Goal: Information Seeking & Learning: Learn about a topic

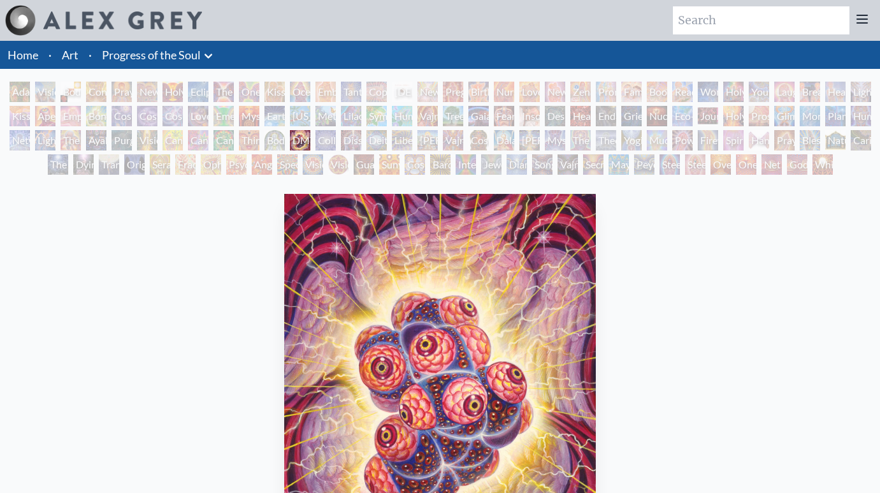
click at [310, 115] on div "[US_STATE] Song" at bounding box center [300, 116] width 20 height 20
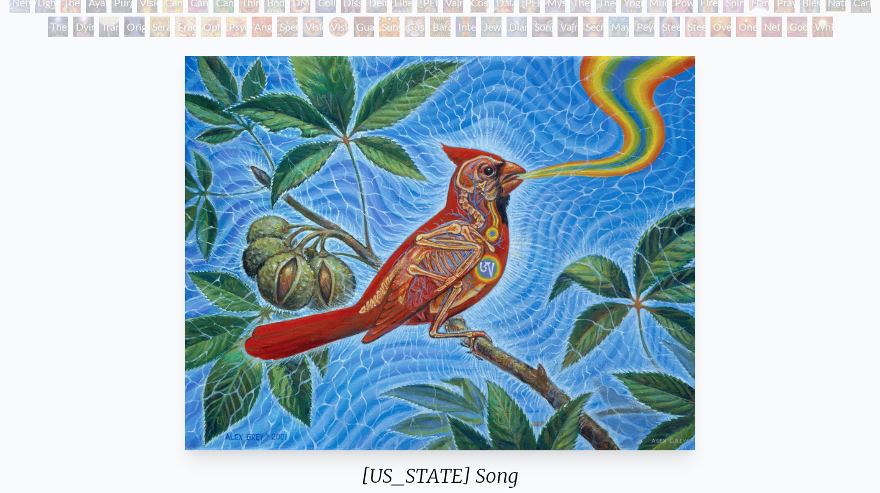
scroll to position [99, 0]
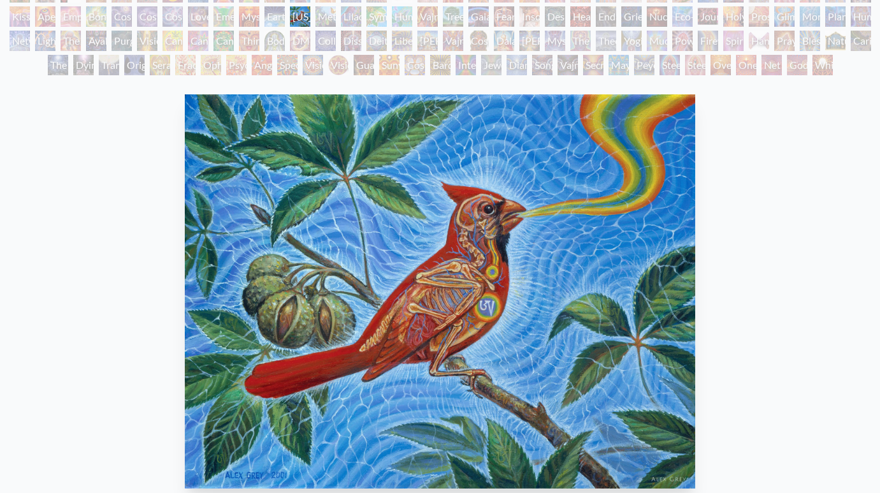
click at [437, 71] on div "Bardo Being" at bounding box center [440, 65] width 20 height 20
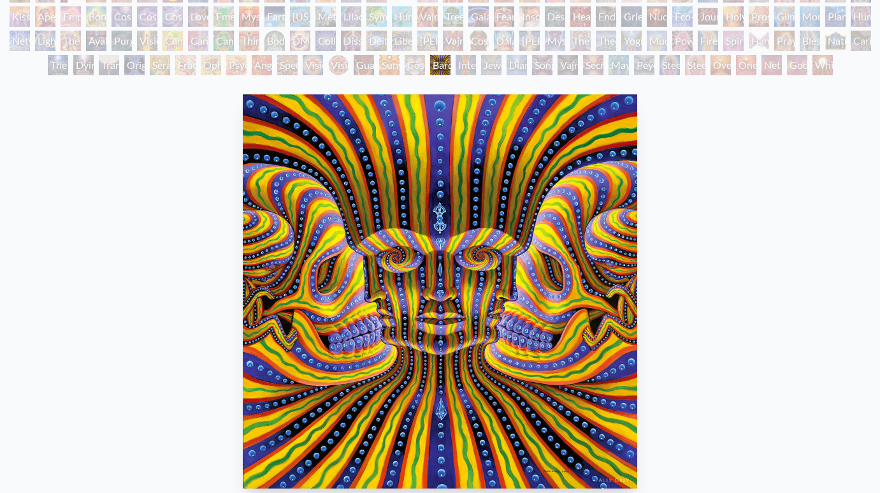
click at [479, 65] on div "[PERSON_NAME] & Eve Visionary Origin of Language Body, Mind, Spirit Contemplati…" at bounding box center [440, 30] width 880 height 97
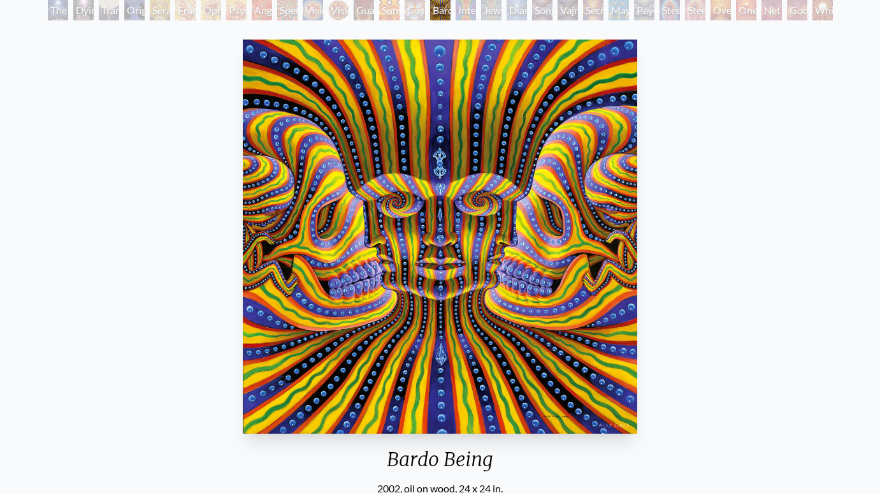
scroll to position [152, 0]
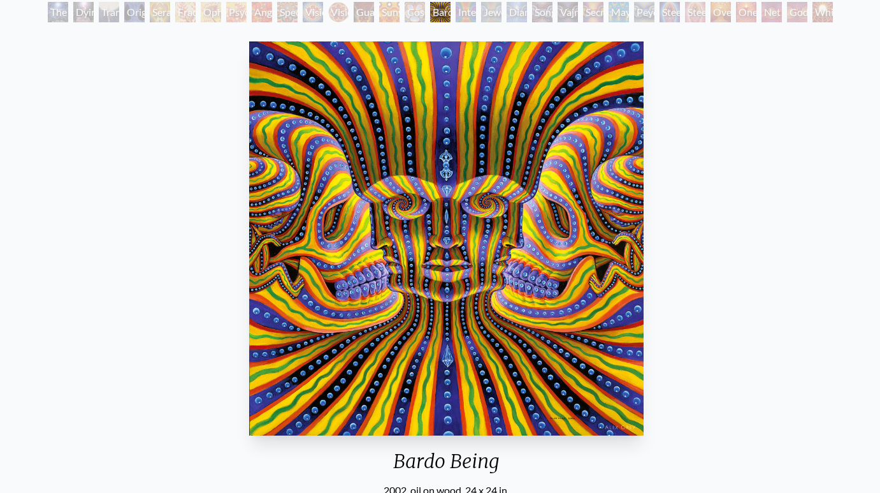
click at [263, 236] on img "118 / 133" at bounding box center [446, 238] width 394 height 394
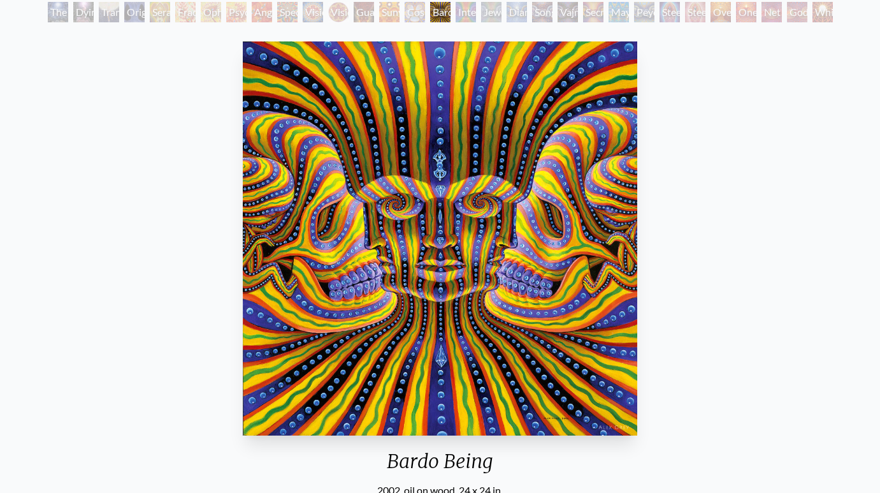
click at [395, 277] on img "118 / 133" at bounding box center [440, 238] width 394 height 394
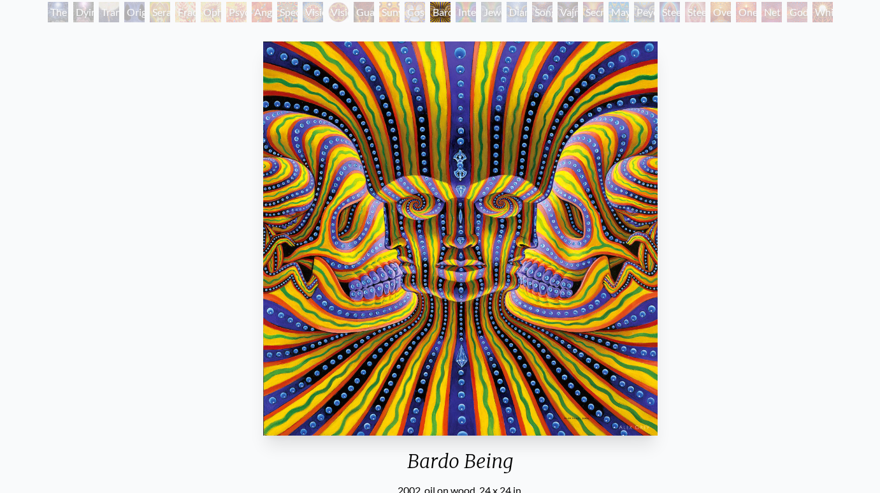
click at [416, 277] on img "118 / 133" at bounding box center [460, 238] width 394 height 394
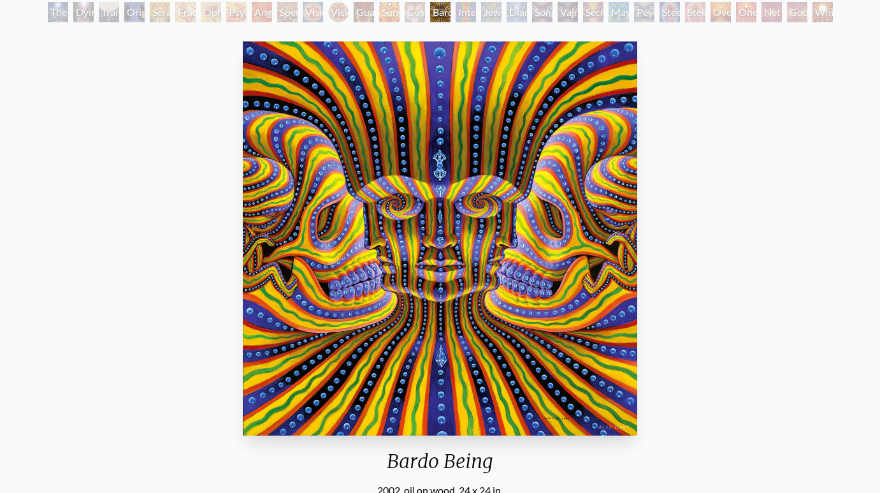
click at [416, 277] on img "118 / 133" at bounding box center [440, 238] width 394 height 394
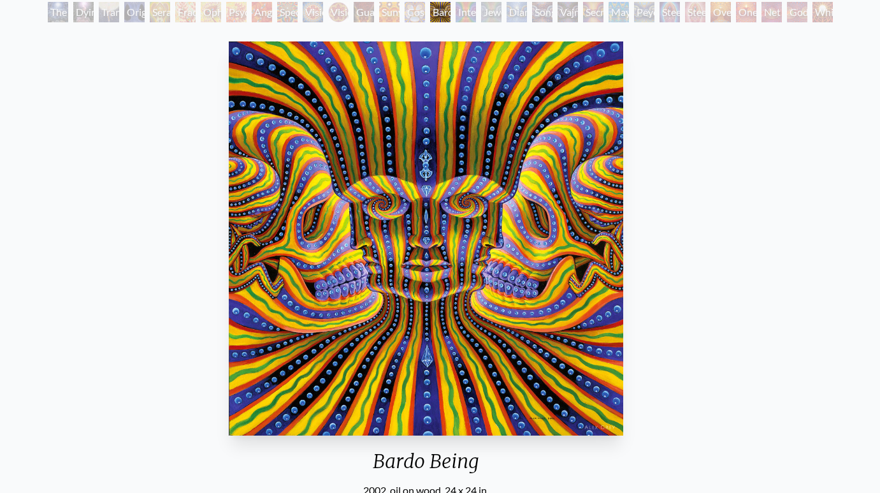
click at [399, 279] on img "118 / 133" at bounding box center [426, 238] width 394 height 394
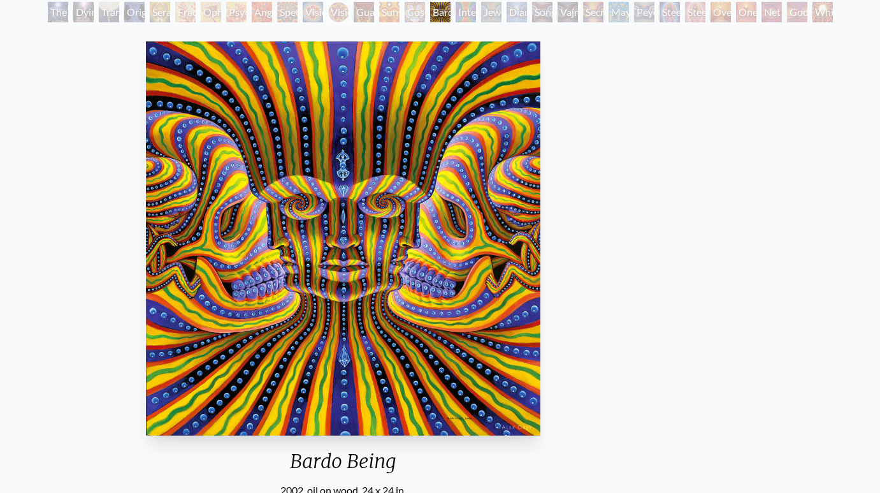
click at [146, 287] on img "118 / 133" at bounding box center [343, 238] width 394 height 394
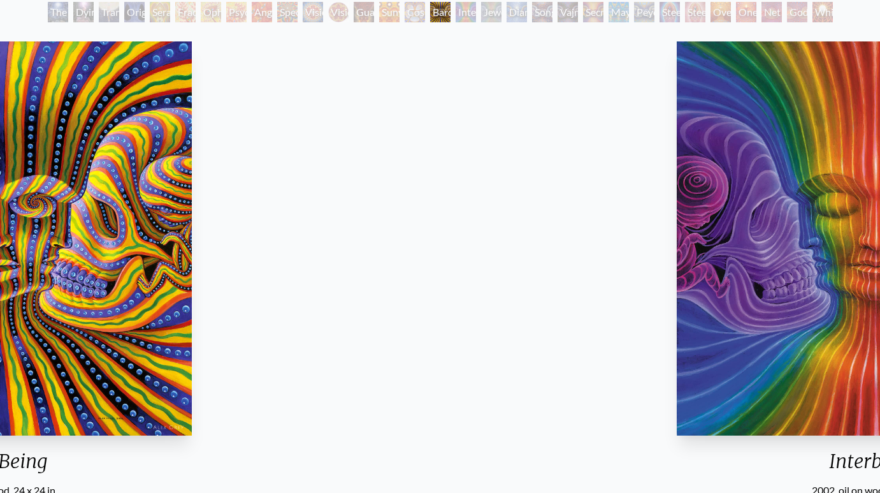
click at [0, 219] on html "Art Writings About" at bounding box center [440, 441] width 880 height 1186
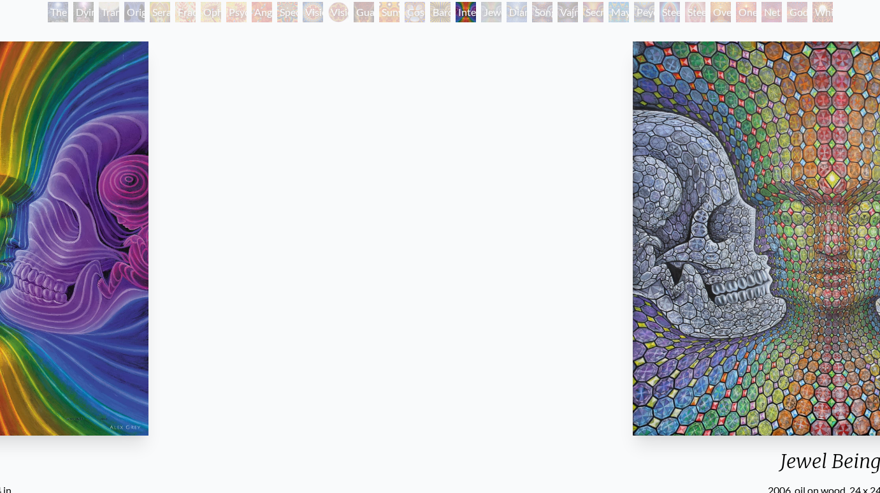
click at [0, 87] on html "Art Writings About" at bounding box center [440, 441] width 880 height 1186
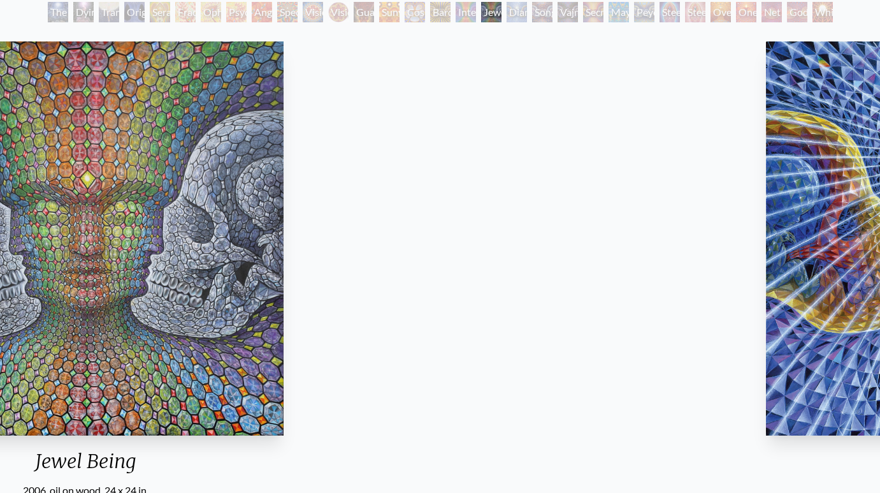
click at [0, 84] on html "Art Writings About" at bounding box center [440, 441] width 880 height 1186
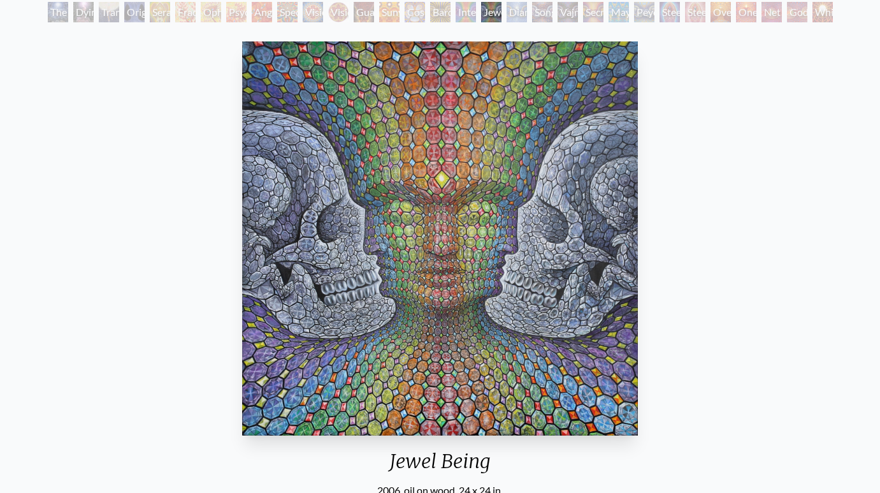
click at [526, 8] on div "Diamond Being" at bounding box center [517, 12] width 20 height 20
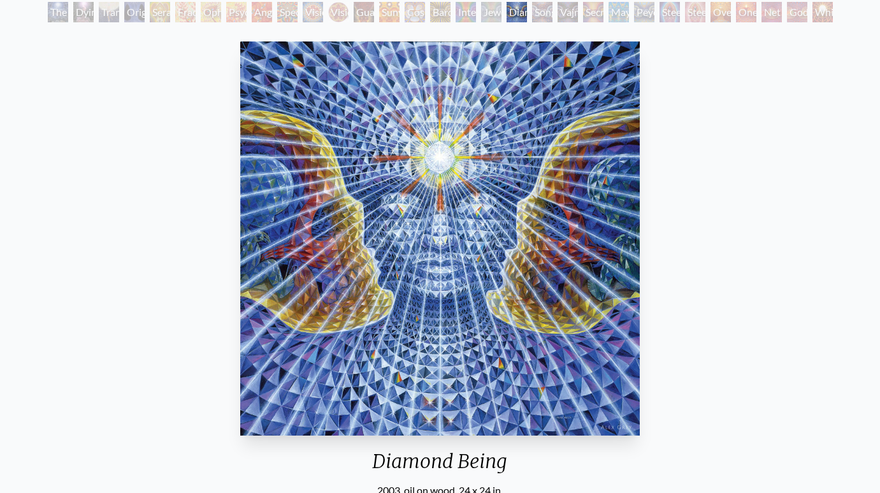
click at [565, 9] on div "Vajra Being" at bounding box center [568, 12] width 20 height 20
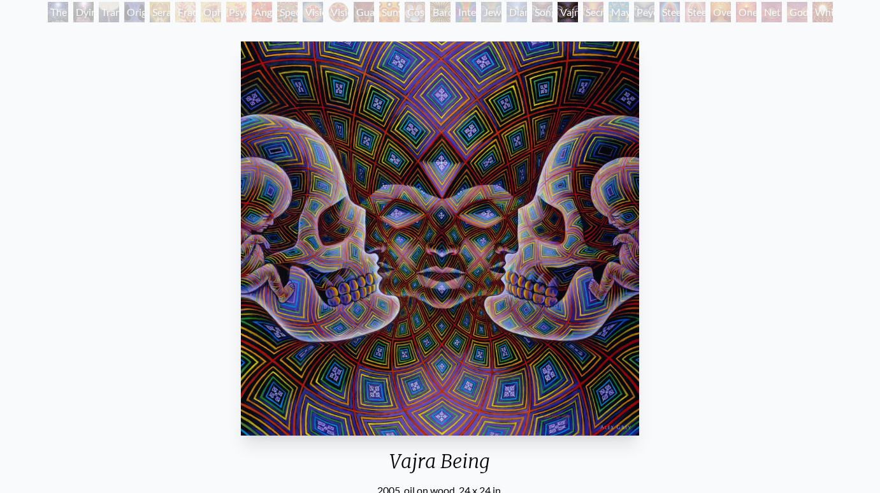
click at [604, 10] on div "Secret Writing Being" at bounding box center [593, 12] width 20 height 20
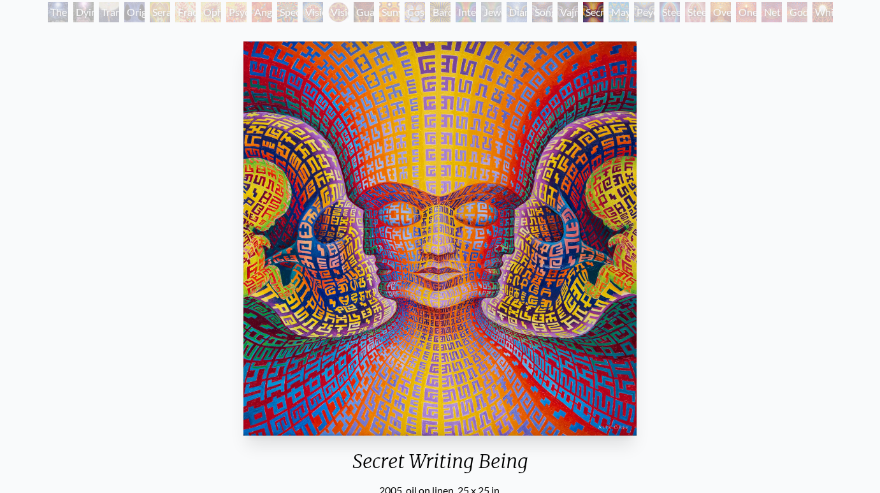
click at [604, 13] on div "Secret Writing Being" at bounding box center [593, 12] width 20 height 20
click at [685, 15] on div "Steeplehead 2" at bounding box center [695, 12] width 20 height 20
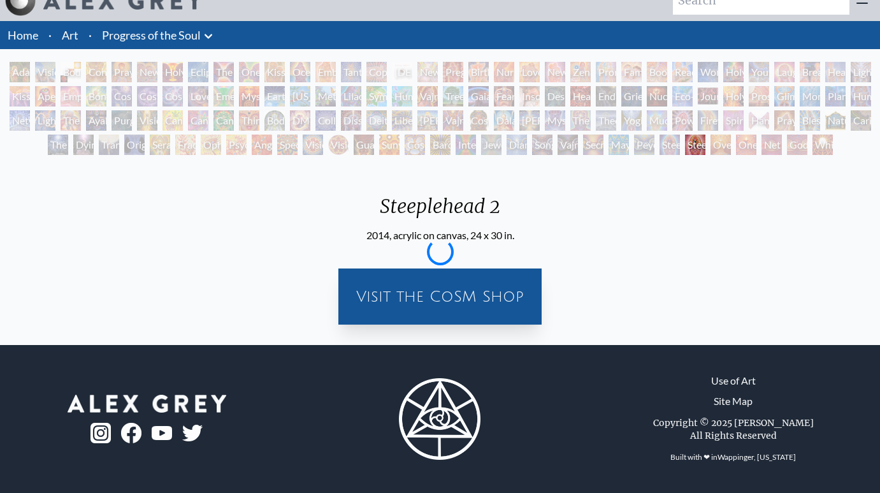
scroll to position [20, 0]
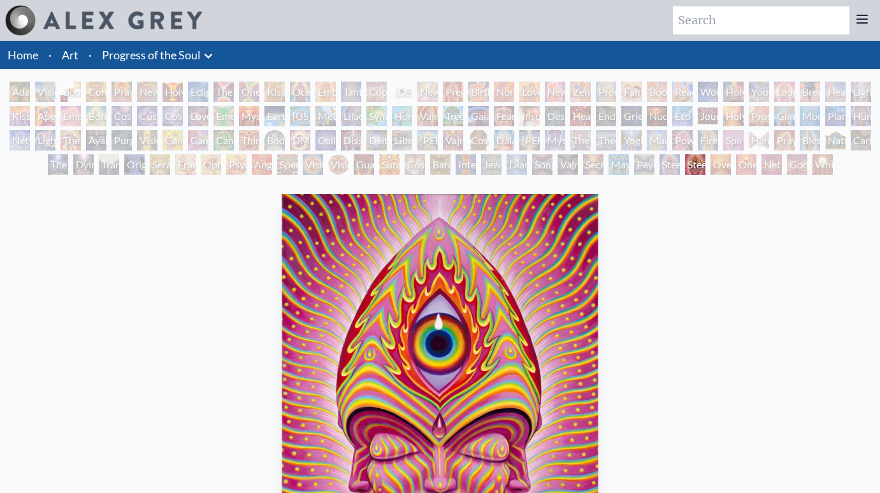
click at [19, 91] on div "Adam & Eve" at bounding box center [20, 92] width 20 height 20
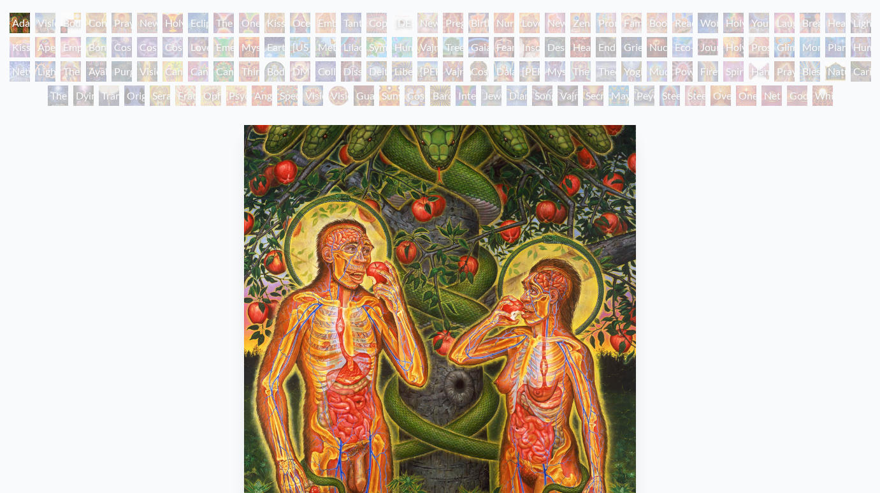
scroll to position [68, 0]
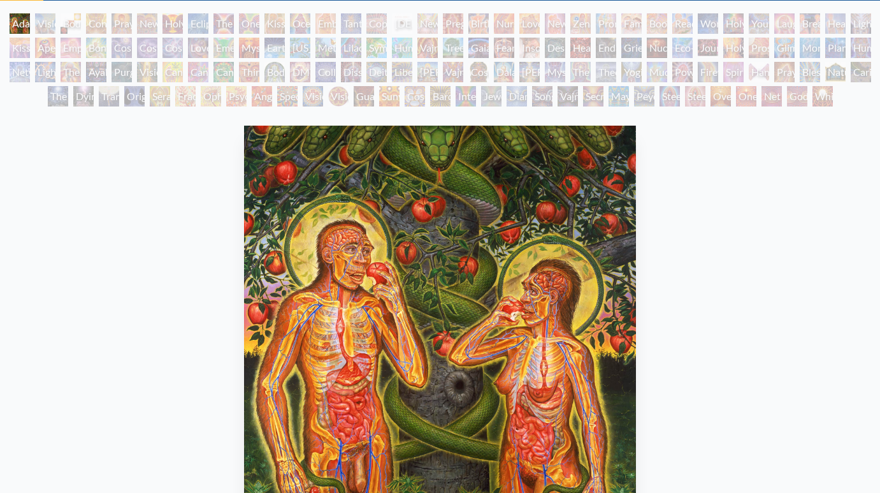
click at [47, 25] on div "Visionary Origin of Language" at bounding box center [45, 23] width 20 height 20
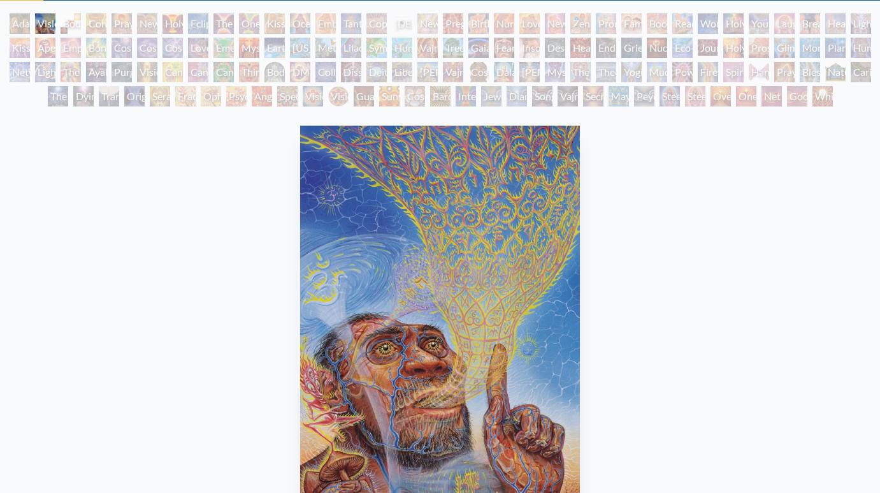
click at [55, 27] on div "Visionary Origin of Language" at bounding box center [45, 23] width 20 height 20
click at [201, 20] on div "Eclipse" at bounding box center [198, 23] width 20 height 20
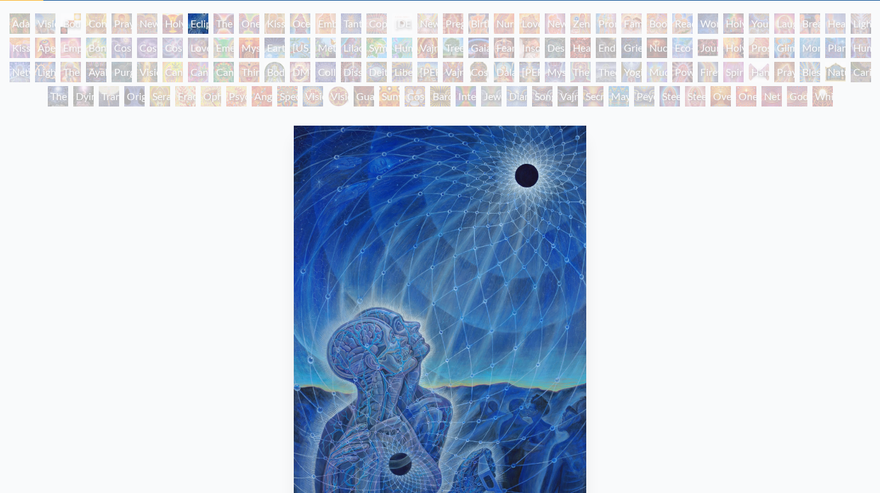
click at [234, 23] on div "[PERSON_NAME] & Eve Visionary Origin of Language Body, Mind, Spirit Contemplati…" at bounding box center [440, 61] width 880 height 97
click at [234, 20] on div "The Kiss" at bounding box center [224, 23] width 20 height 20
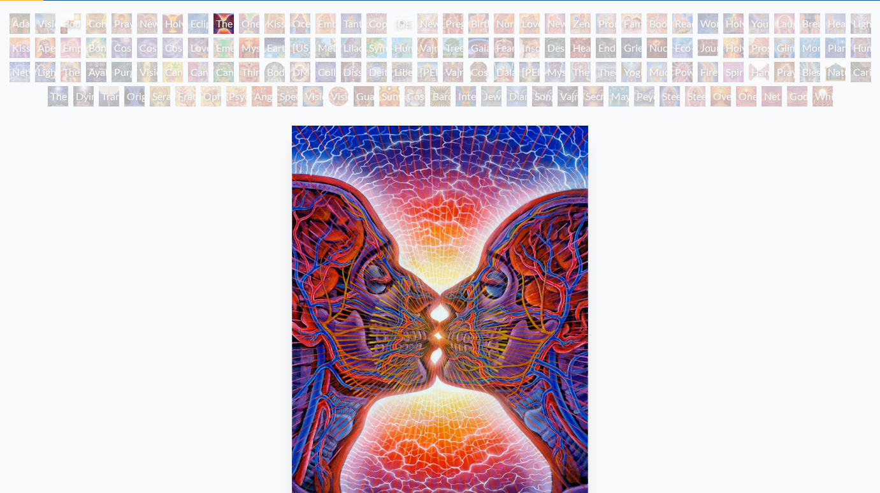
click at [266, 23] on div "Kissing" at bounding box center [275, 23] width 20 height 20
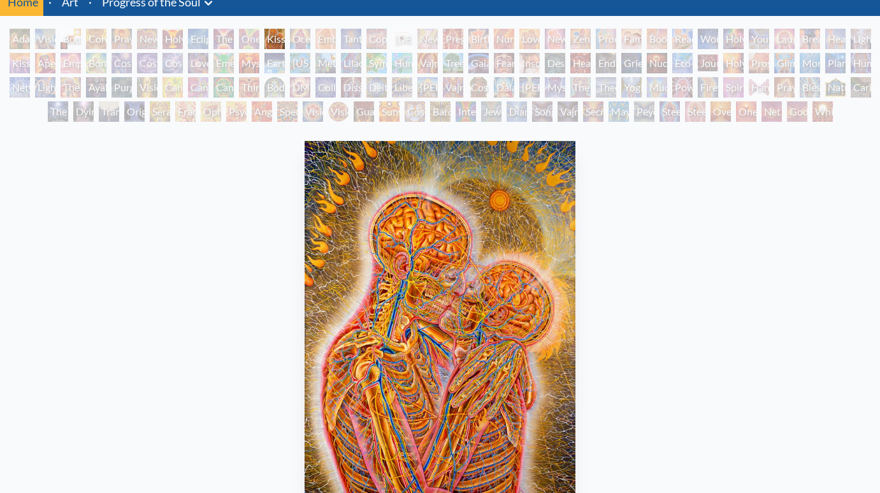
scroll to position [53, 0]
click at [299, 47] on div "Ocean of Love Bliss" at bounding box center [300, 39] width 20 height 20
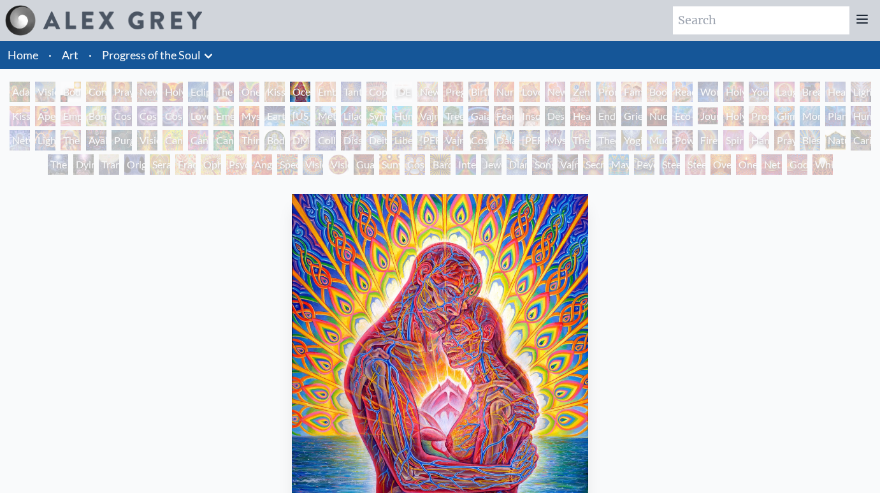
click at [327, 88] on div "Embracing" at bounding box center [326, 92] width 20 height 20
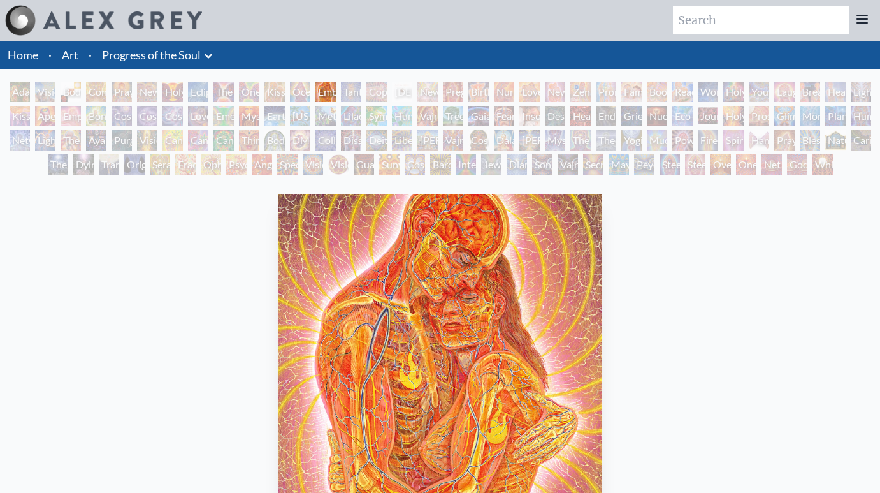
click at [387, 95] on div "Copulating" at bounding box center [377, 92] width 20 height 20
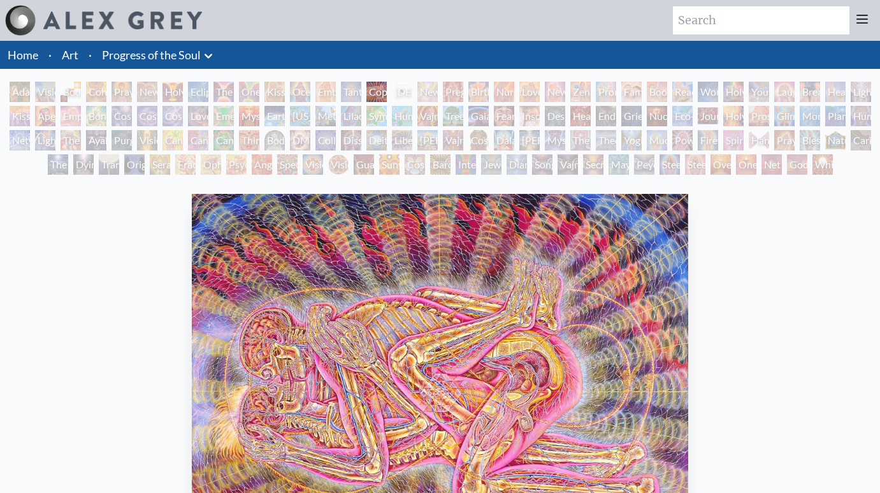
click at [438, 96] on div "Newborn" at bounding box center [428, 92] width 20 height 20
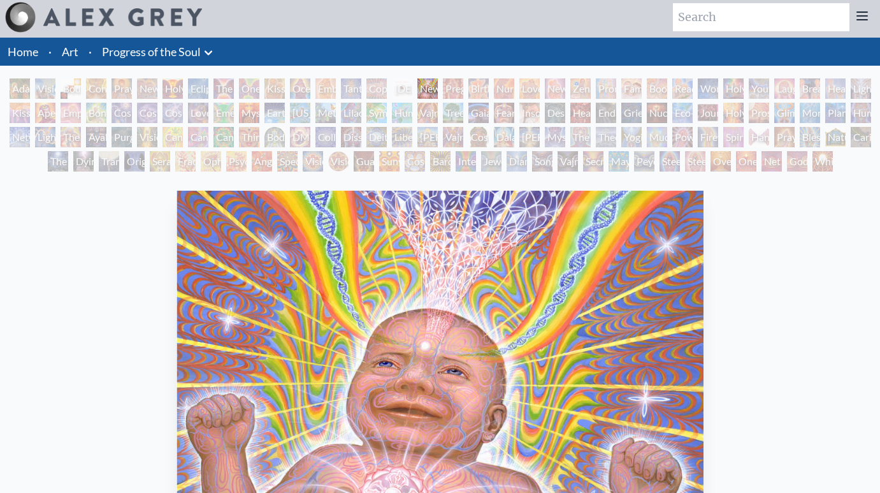
scroll to position [3, 0]
click at [460, 91] on div "Pregnancy" at bounding box center [453, 88] width 20 height 20
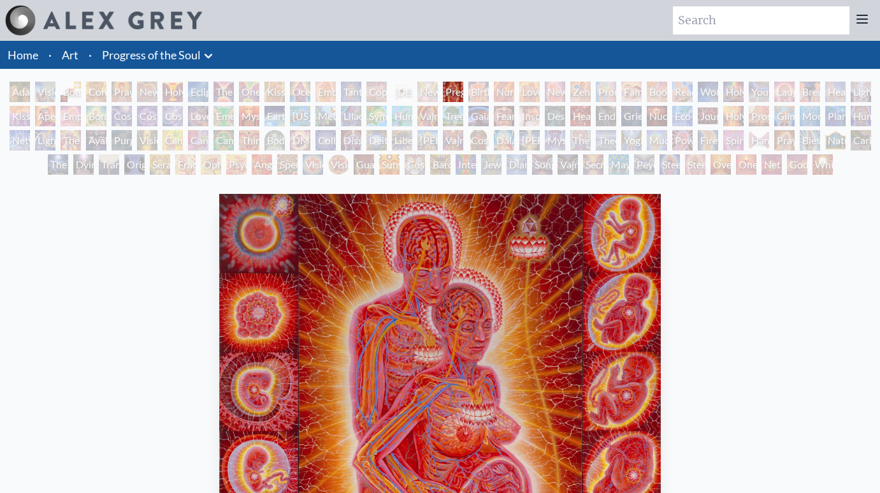
click at [476, 92] on div "Birth" at bounding box center [479, 92] width 20 height 20
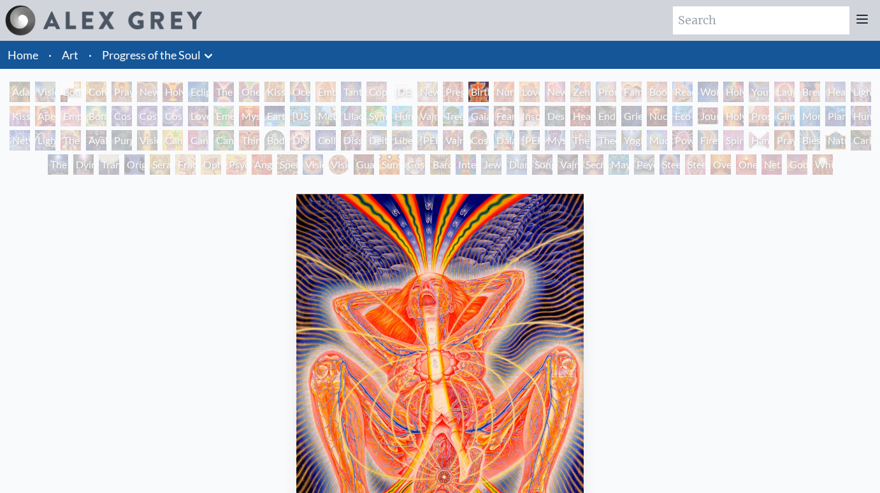
click at [508, 95] on div "Nursing" at bounding box center [504, 92] width 20 height 20
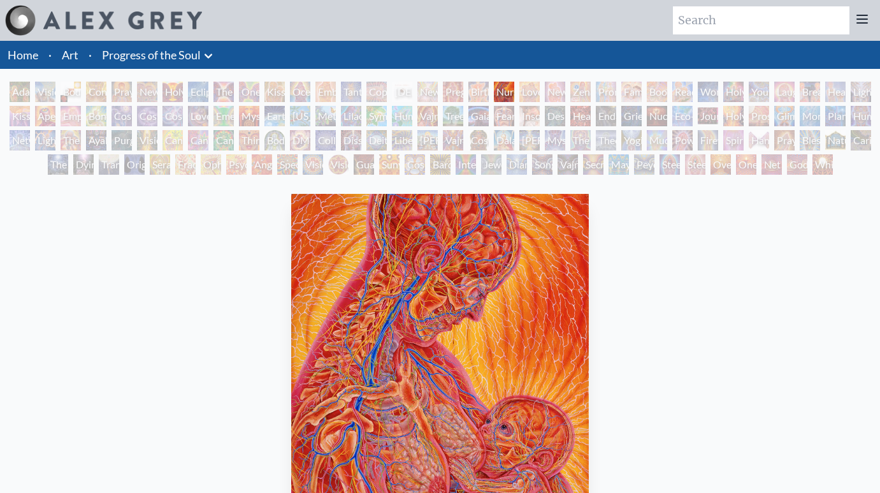
click at [548, 91] on div "New Family" at bounding box center [555, 92] width 20 height 20
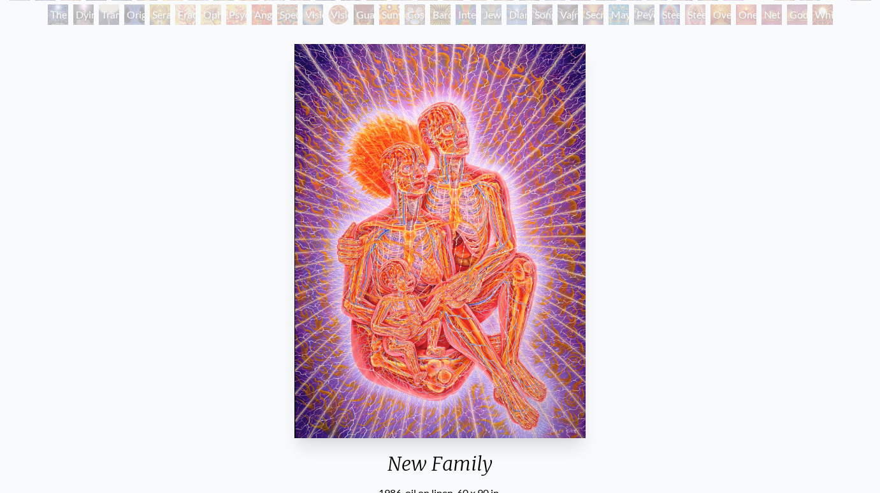
scroll to position [150, 0]
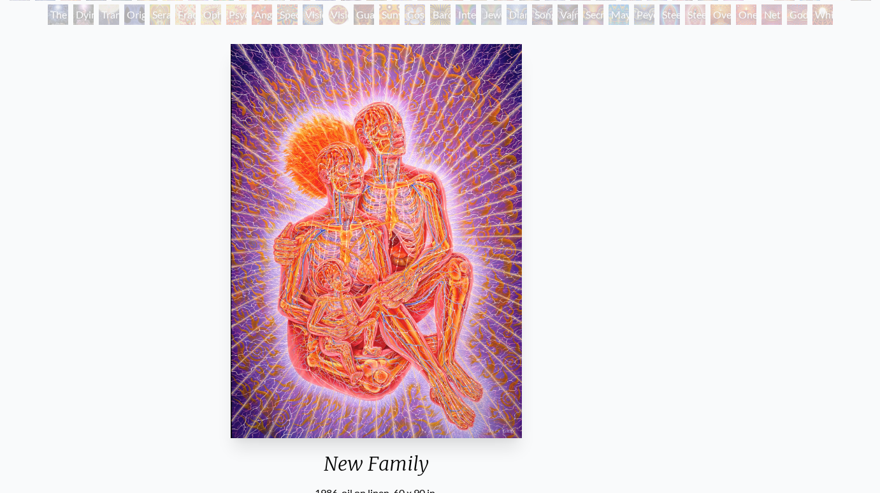
click at [361, 417] on img "22 / 133" at bounding box center [376, 241] width 291 height 394
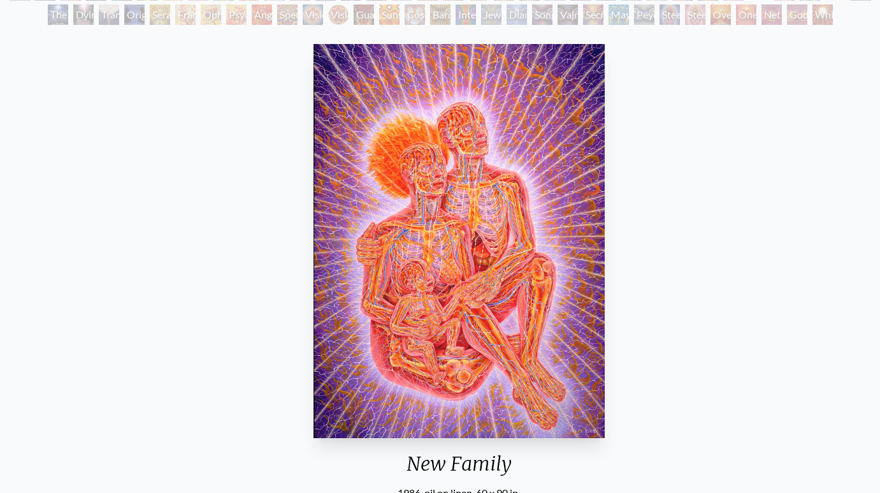
click at [319, 104] on img "22 / 133" at bounding box center [459, 241] width 291 height 394
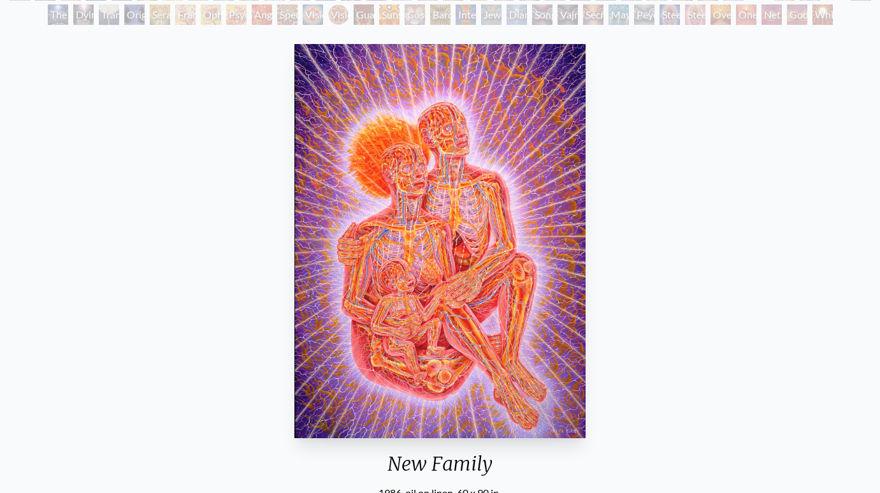
click at [365, 117] on img "22 / 133" at bounding box center [439, 241] width 291 height 394
click at [435, 210] on img "22 / 133" at bounding box center [439, 241] width 291 height 394
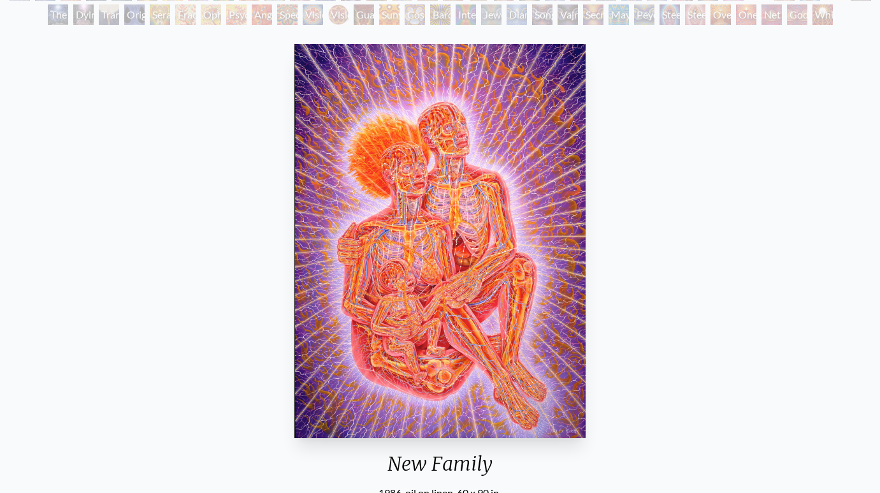
click at [435, 210] on img "22 / 133" at bounding box center [439, 241] width 291 height 394
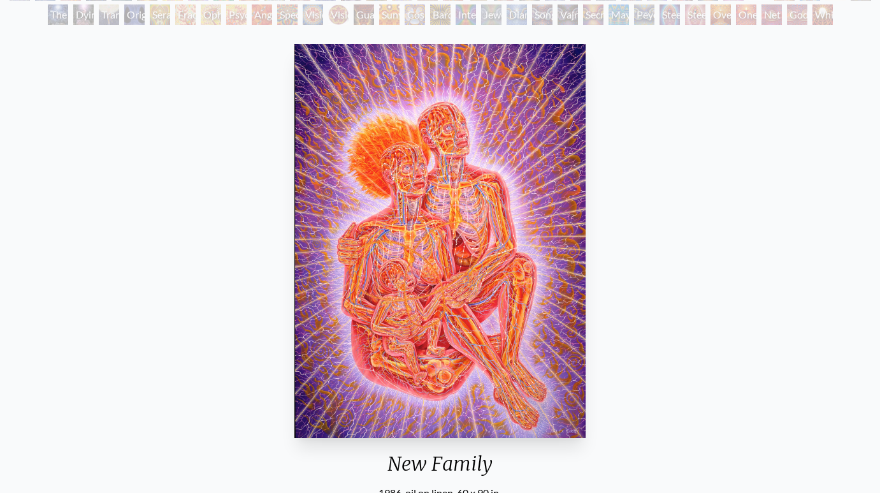
click at [435, 210] on img "22 / 133" at bounding box center [439, 241] width 291 height 394
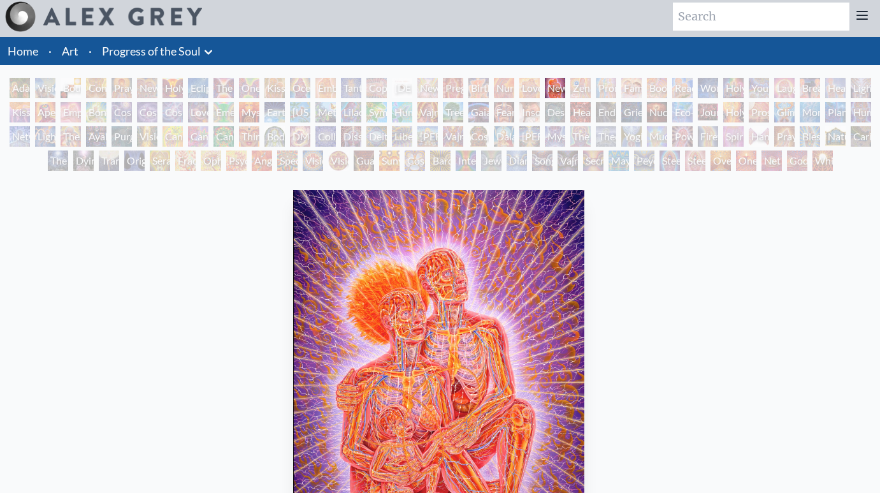
scroll to position [10, 0]
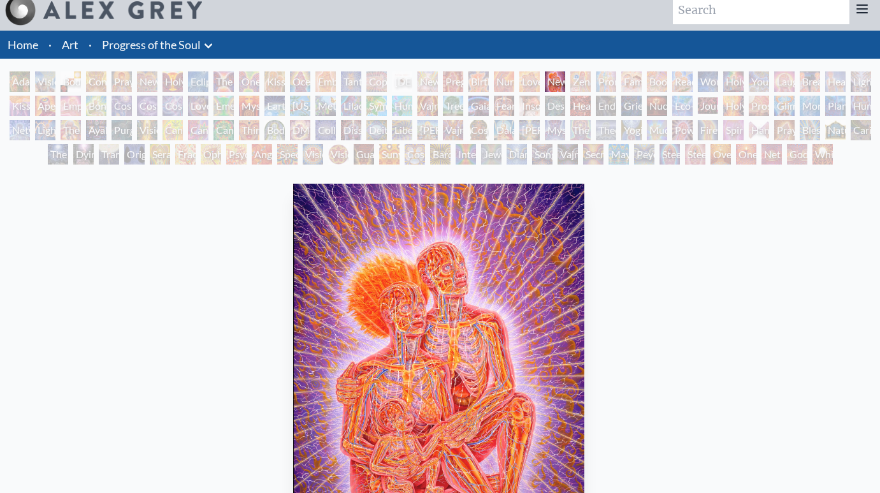
click at [565, 84] on div "New Family" at bounding box center [555, 81] width 20 height 20
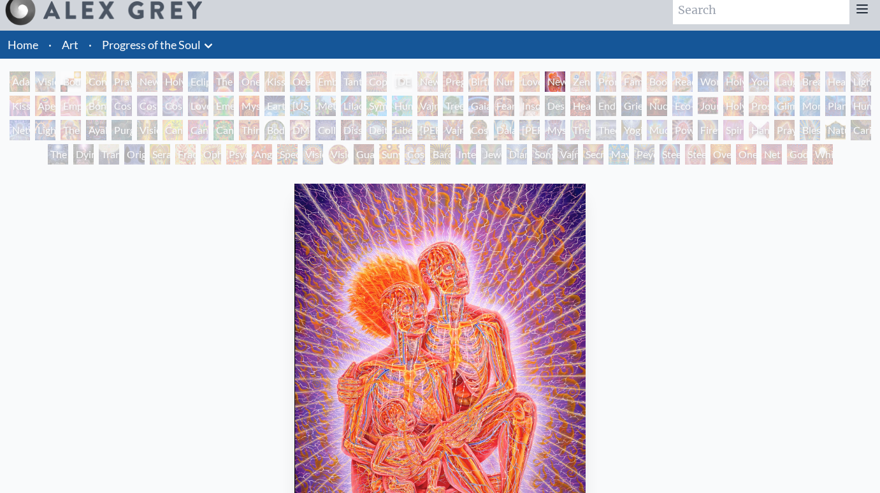
click at [631, 81] on div "Family" at bounding box center [631, 81] width 20 height 20
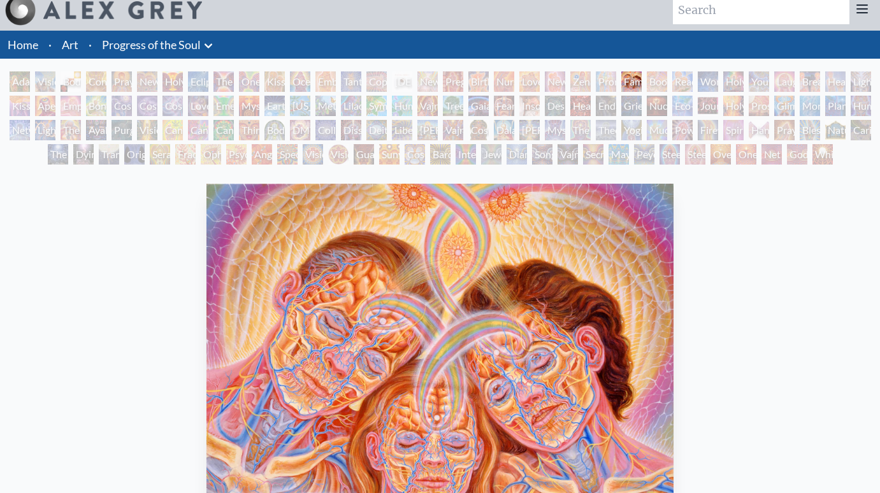
click at [672, 80] on div "Reading" at bounding box center [682, 81] width 20 height 20
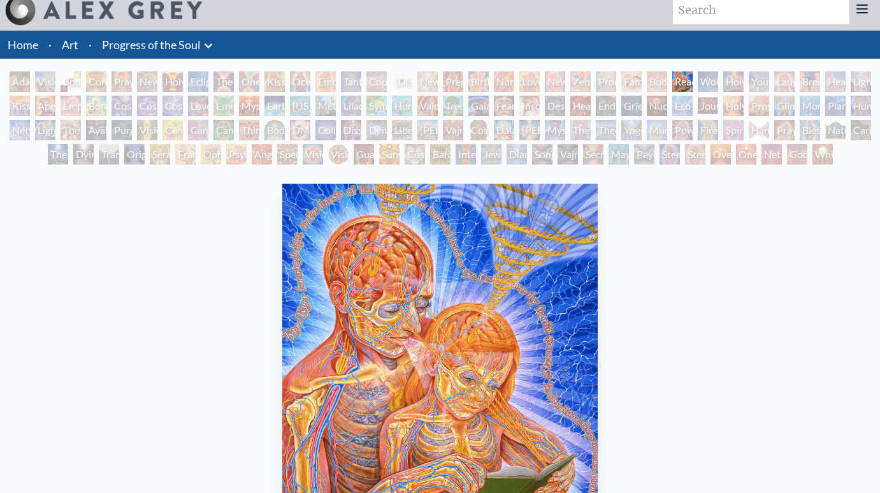
click at [726, 85] on div "Holy Family" at bounding box center [733, 81] width 20 height 20
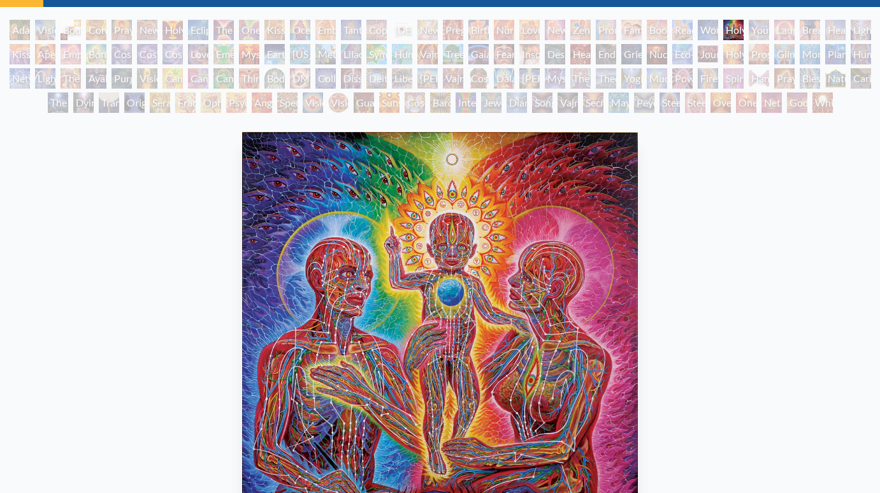
scroll to position [61, 0]
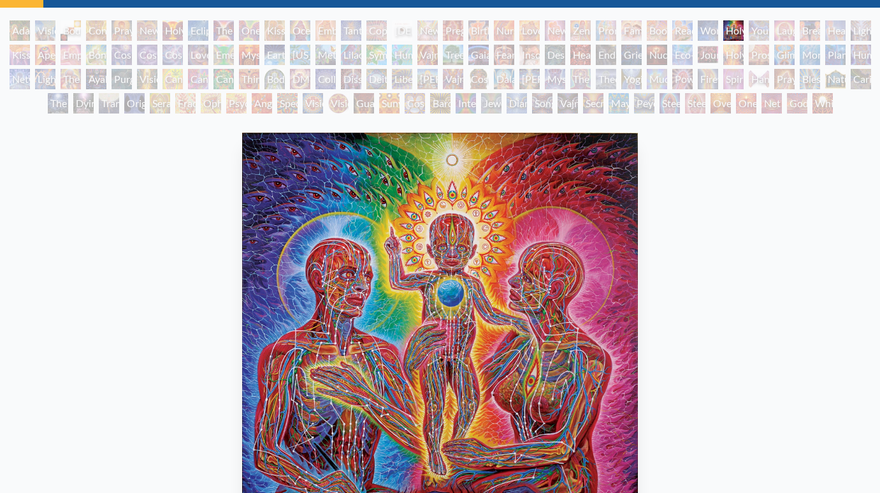
click at [759, 31] on div "Young & Old" at bounding box center [759, 30] width 20 height 20
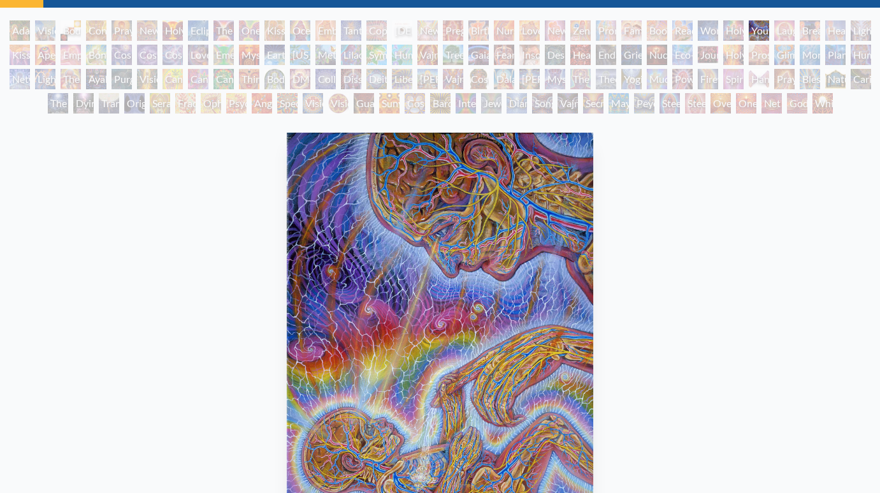
click at [832, 31] on div "Healing" at bounding box center [835, 30] width 20 height 20
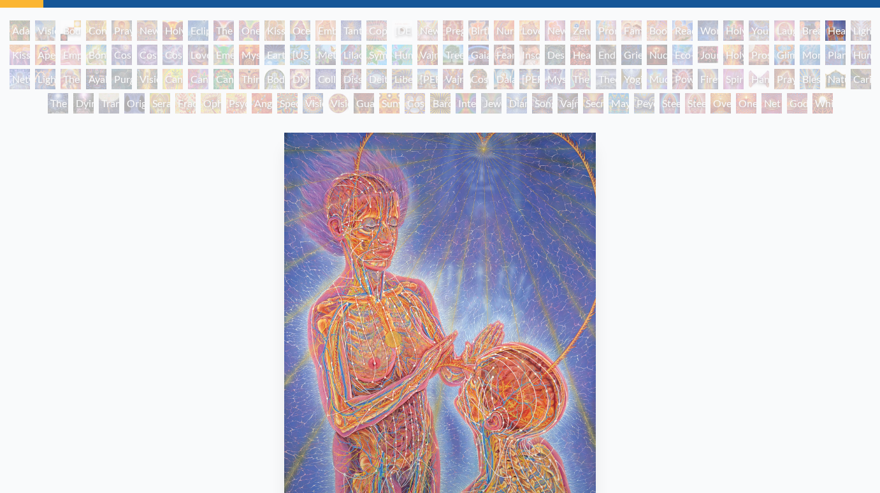
click at [18, 50] on div "Kiss of the [MEDICAL_DATA]" at bounding box center [20, 55] width 20 height 20
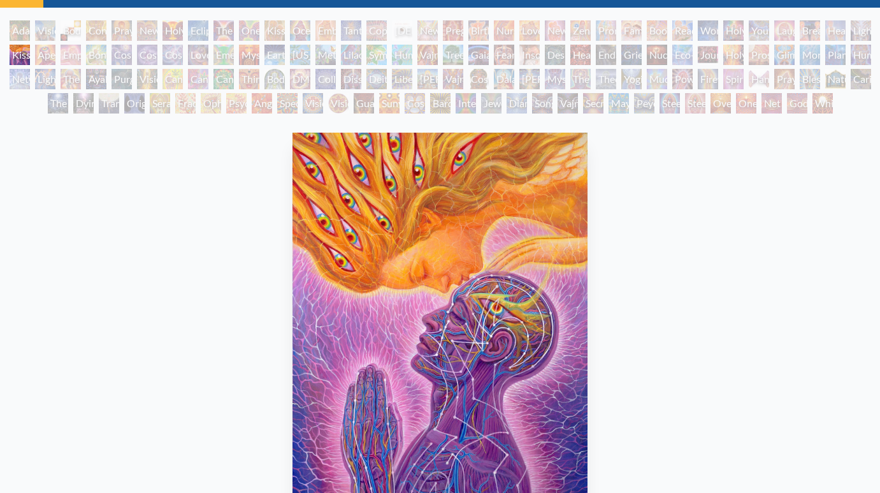
click at [102, 49] on div "Bond" at bounding box center [96, 55] width 20 height 20
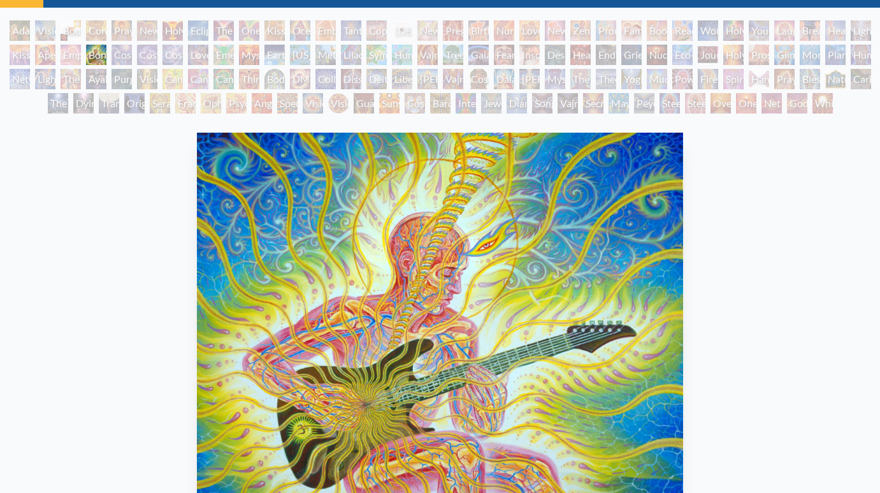
click at [142, 54] on div "Cosmic Artist" at bounding box center [147, 55] width 20 height 20
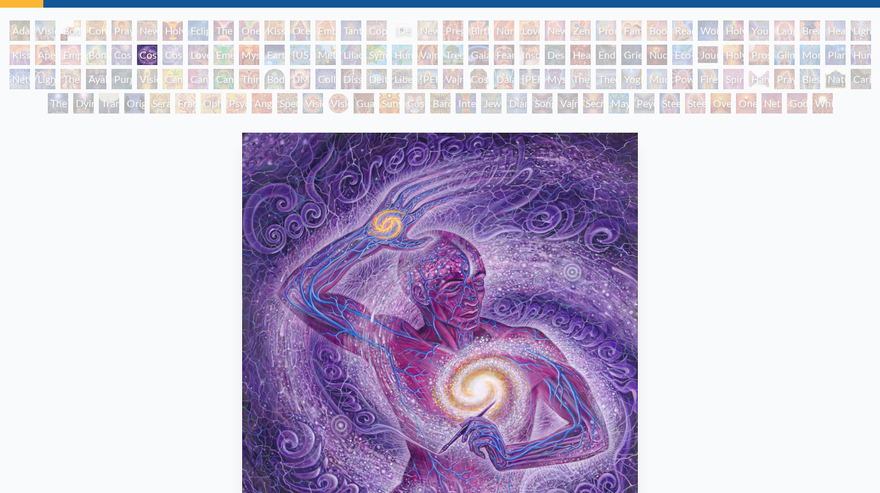
click at [215, 57] on div "Emerald Grail" at bounding box center [224, 55] width 20 height 20
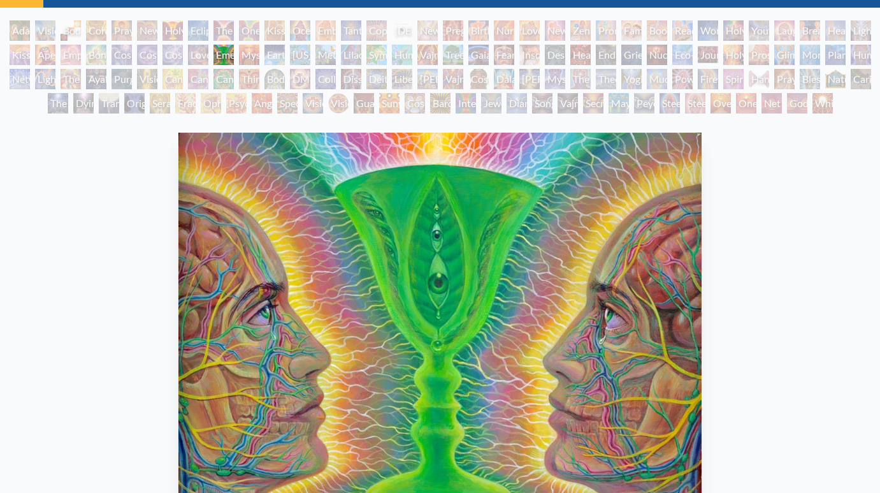
click at [200, 56] on div "Love is a Cosmic Force" at bounding box center [198, 55] width 20 height 20
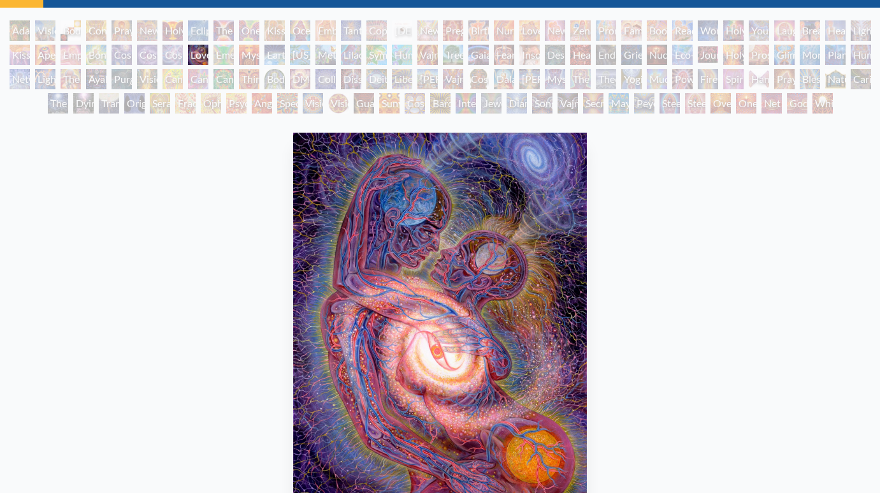
click at [186, 55] on div "[PERSON_NAME] & Eve Visionary Origin of Language Body, Mind, Spirit Contemplati…" at bounding box center [440, 68] width 880 height 97
click at [254, 56] on div "Mysteriosa 2" at bounding box center [249, 55] width 20 height 20
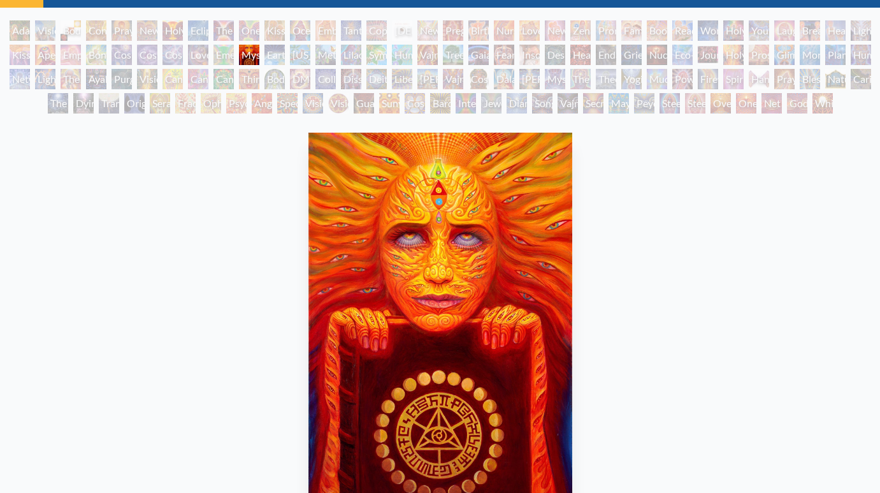
click at [310, 59] on div "[US_STATE] Song" at bounding box center [300, 55] width 20 height 20
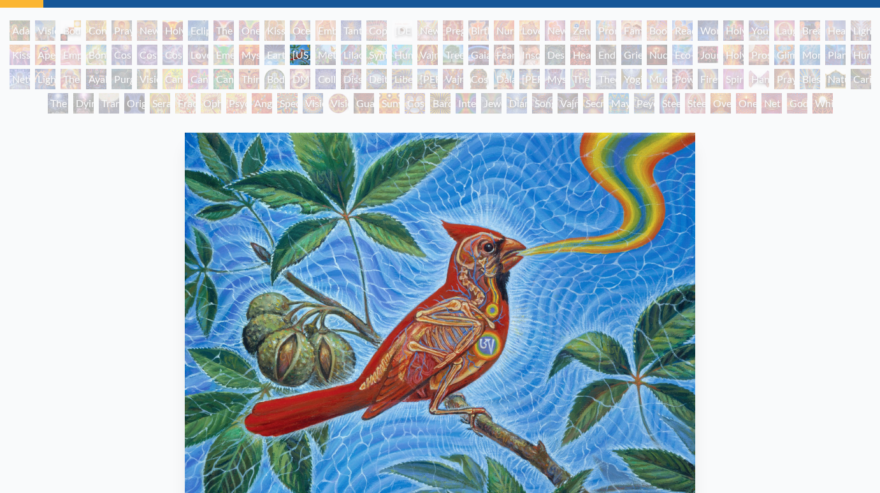
click at [310, 60] on div "[US_STATE] Song" at bounding box center [300, 55] width 20 height 20
click at [361, 57] on div "Lilacs" at bounding box center [351, 55] width 20 height 20
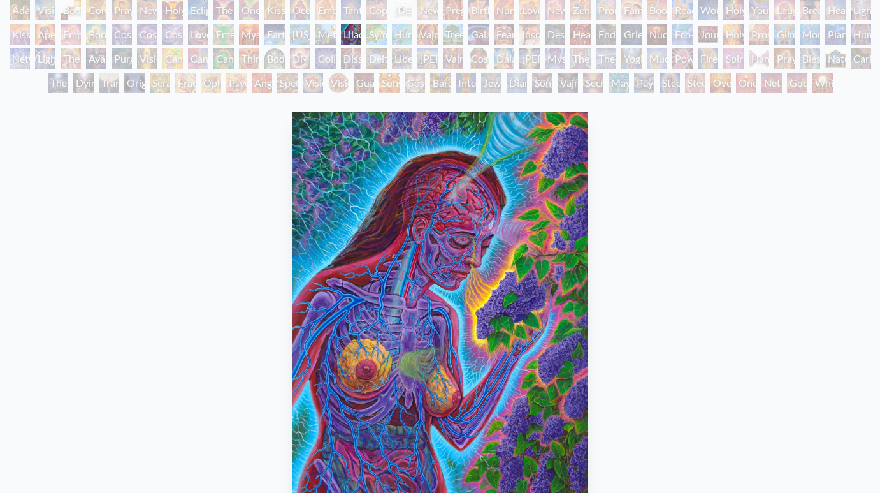
scroll to position [51, 0]
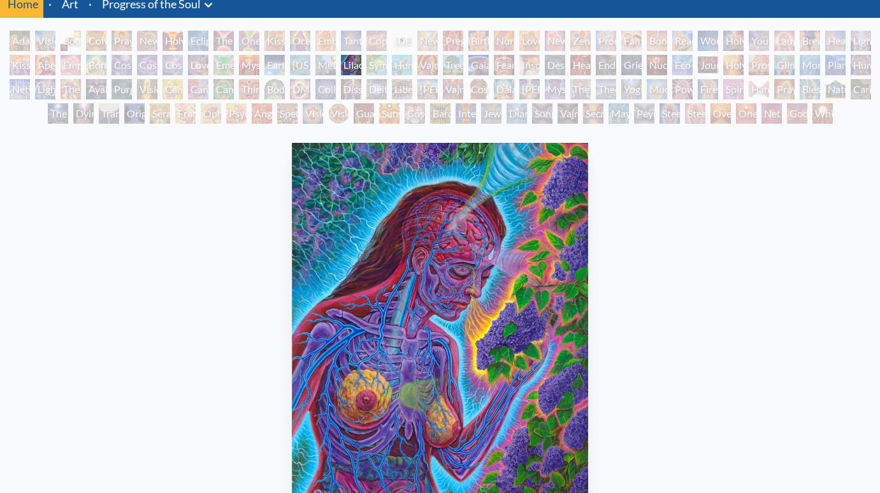
click at [377, 64] on div "Symbiosis: Gall Wasp & Oak Tree" at bounding box center [377, 65] width 20 height 20
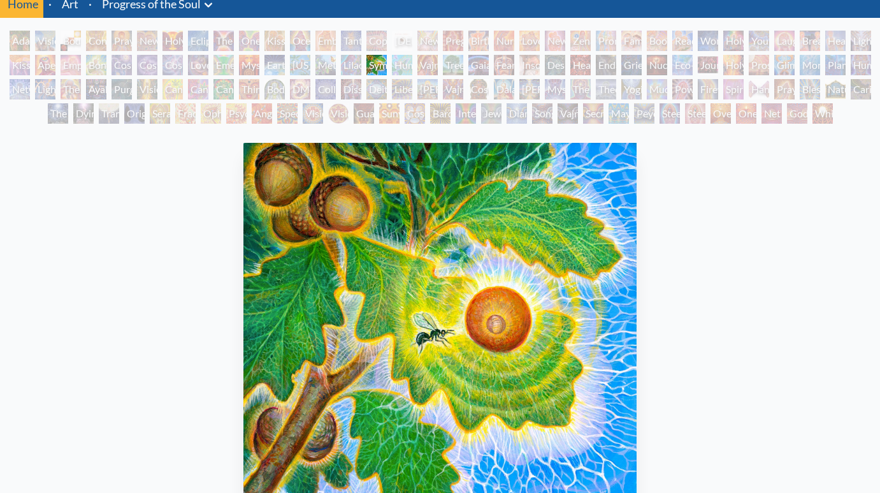
click at [407, 63] on div "Humming Bird" at bounding box center [402, 65] width 20 height 20
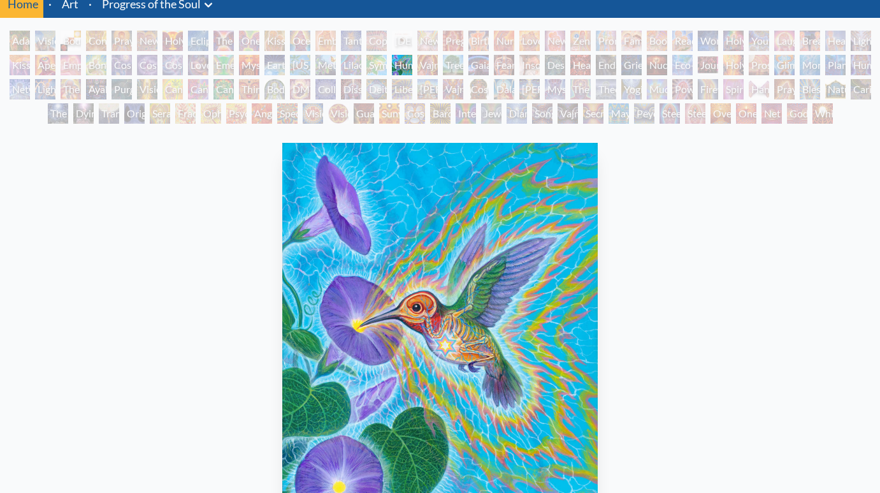
click at [435, 61] on div "Vajra Horse" at bounding box center [428, 65] width 20 height 20
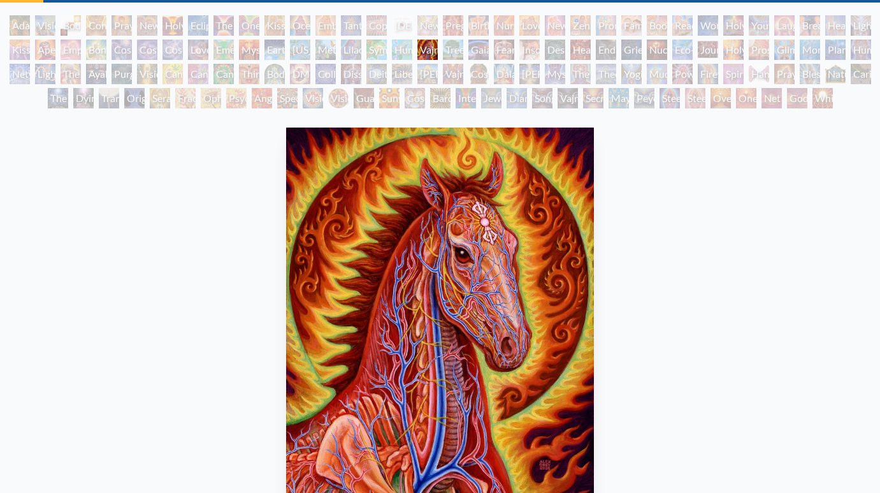
scroll to position [64, 0]
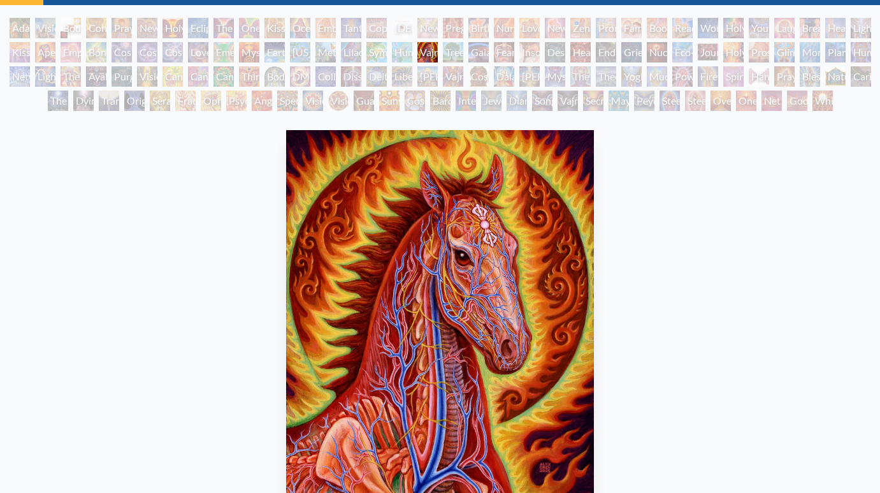
click at [458, 55] on div "Tree & Person" at bounding box center [453, 52] width 20 height 20
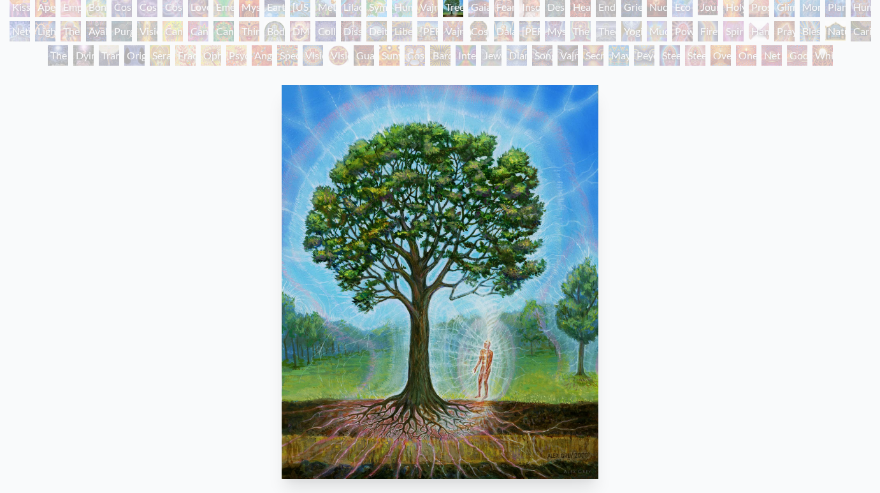
scroll to position [109, 0]
click at [477, 11] on div "Gaia" at bounding box center [479, 7] width 20 height 20
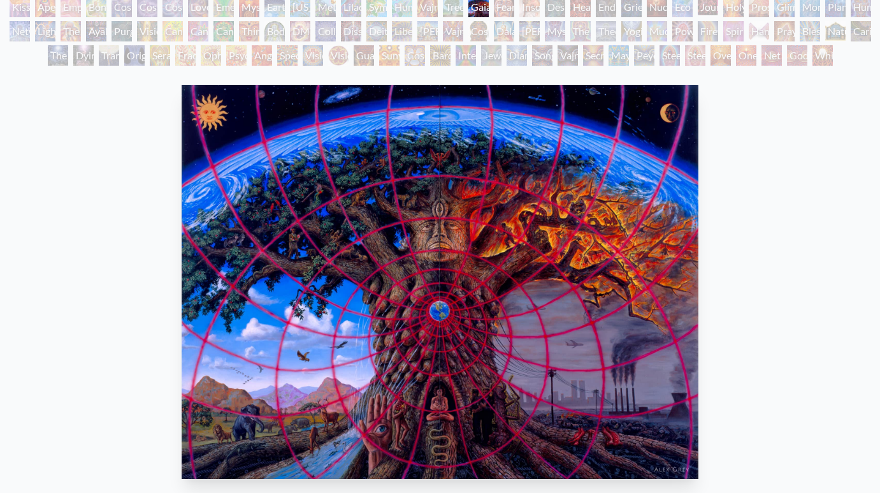
click at [514, 8] on div "Fear" at bounding box center [504, 7] width 20 height 20
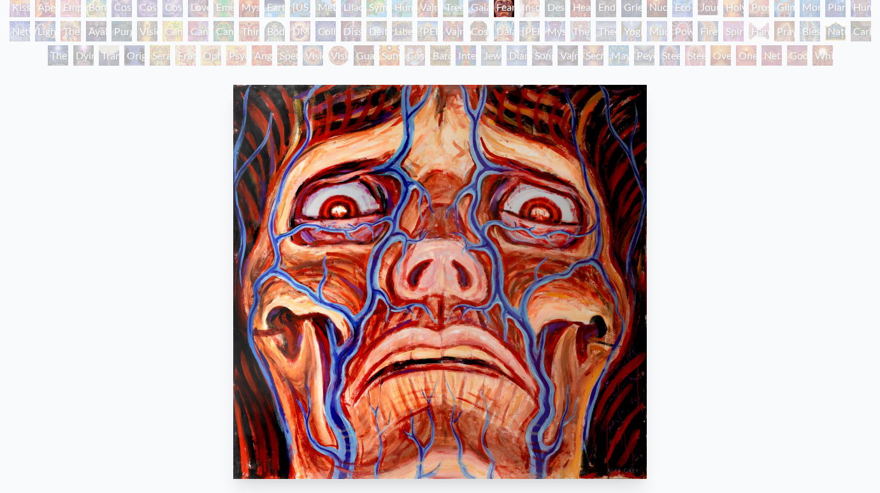
click at [540, 10] on div "Insomnia" at bounding box center [529, 7] width 20 height 20
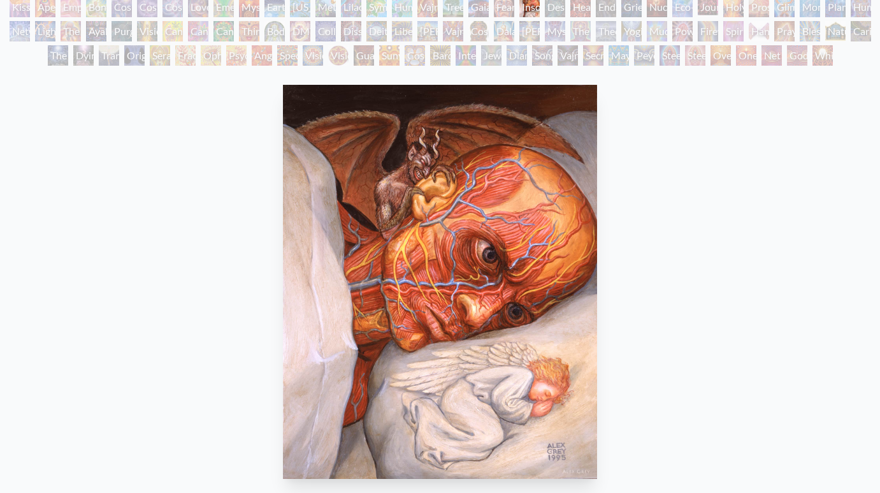
click at [505, 6] on div "Fear" at bounding box center [504, 7] width 20 height 20
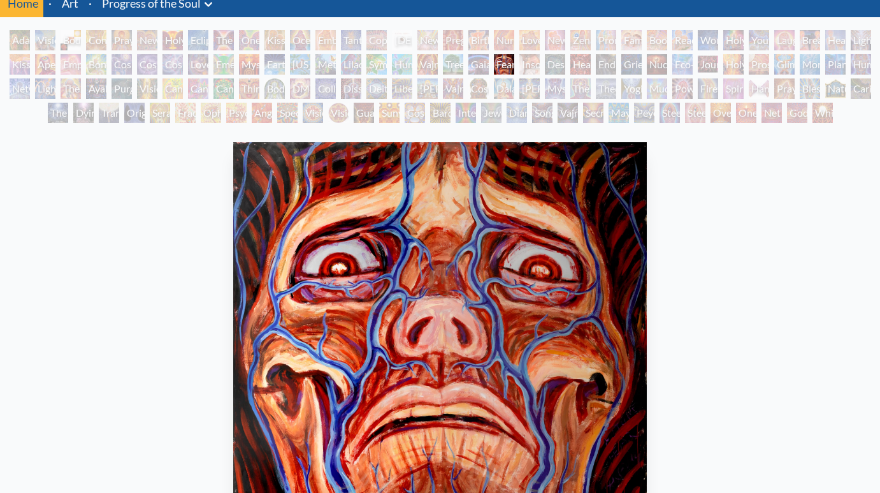
scroll to position [45, 0]
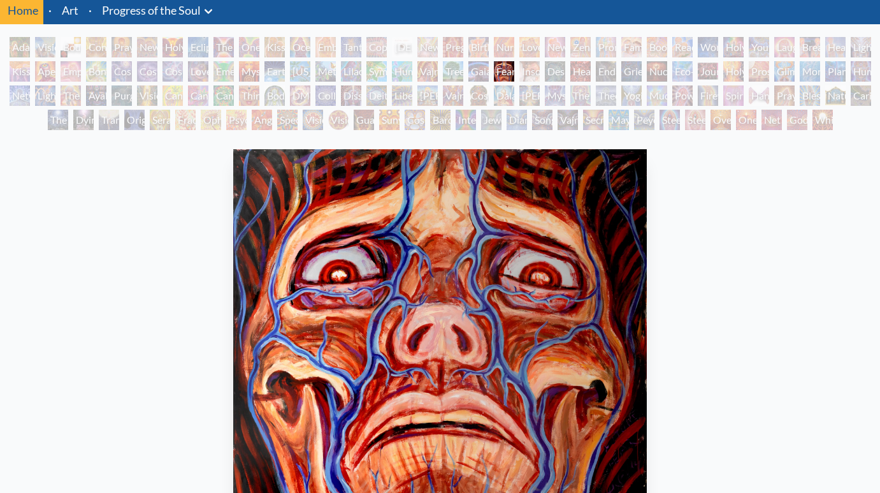
click at [532, 68] on div "Insomnia" at bounding box center [529, 71] width 20 height 20
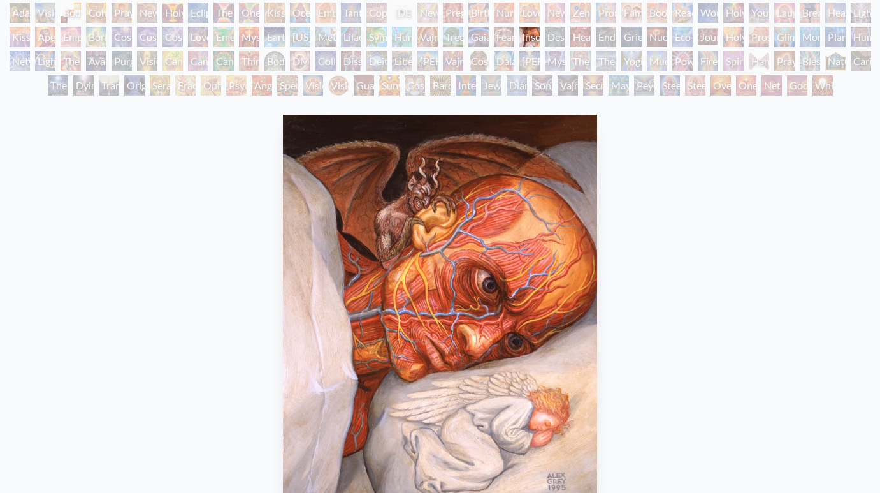
scroll to position [79, 0]
click at [555, 38] on div "Despair" at bounding box center [555, 37] width 20 height 20
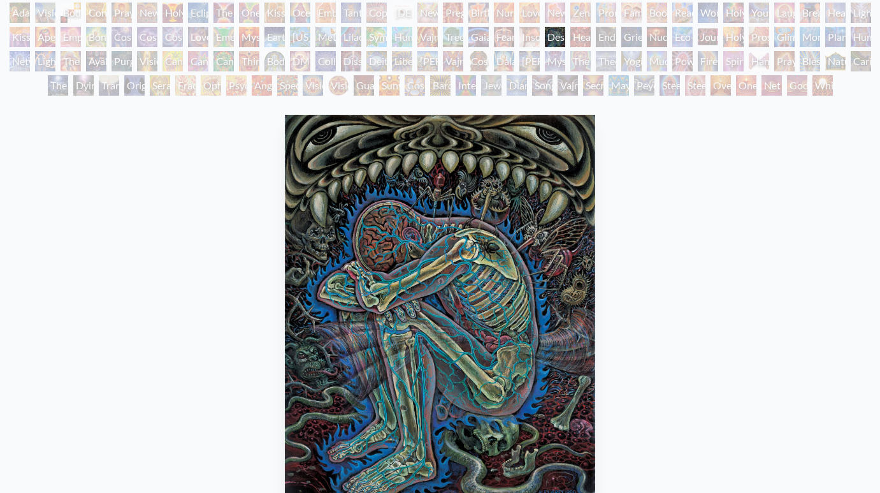
click at [602, 37] on div "Endarkenment" at bounding box center [606, 37] width 20 height 20
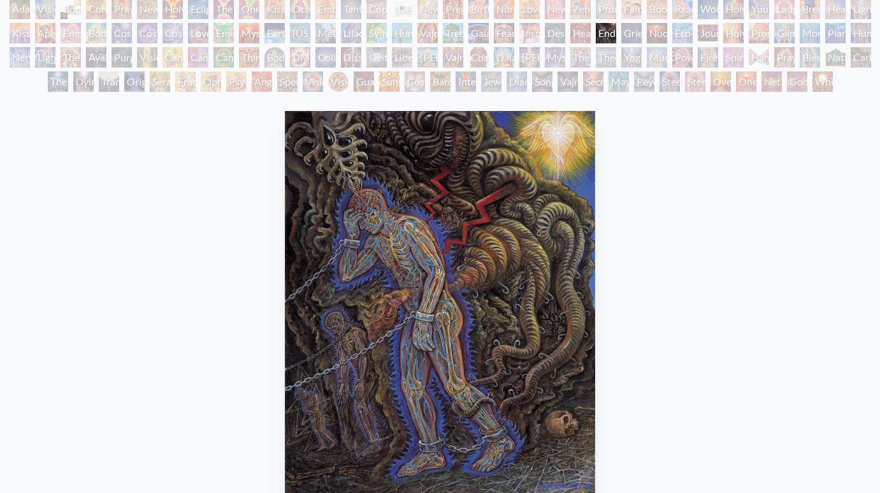
scroll to position [81, 0]
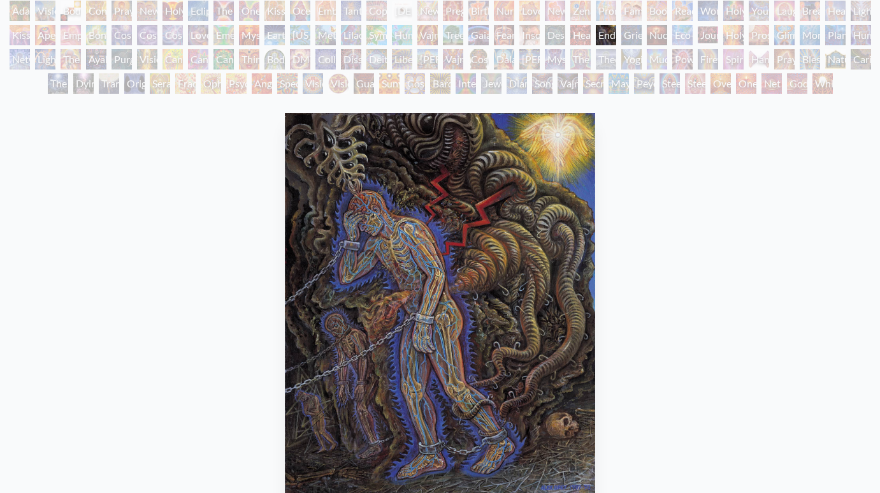
click at [580, 36] on div "Headache" at bounding box center [580, 35] width 20 height 20
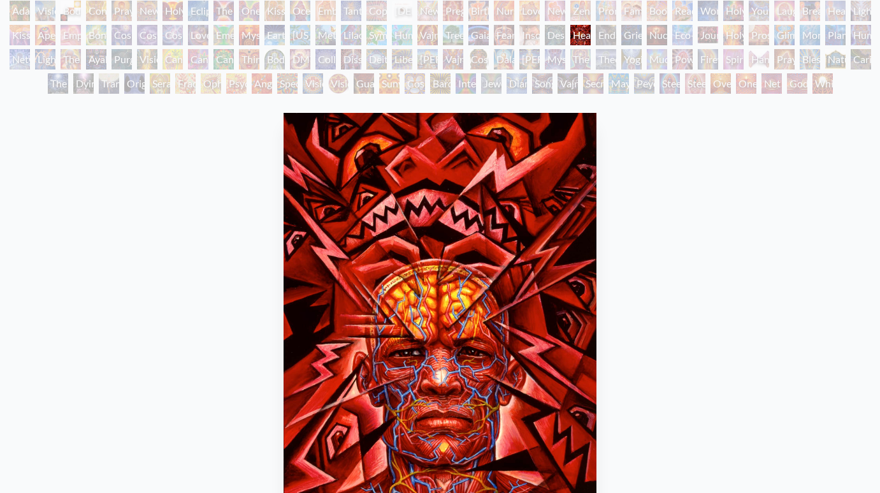
click at [642, 33] on div "Grieving" at bounding box center [631, 35] width 20 height 20
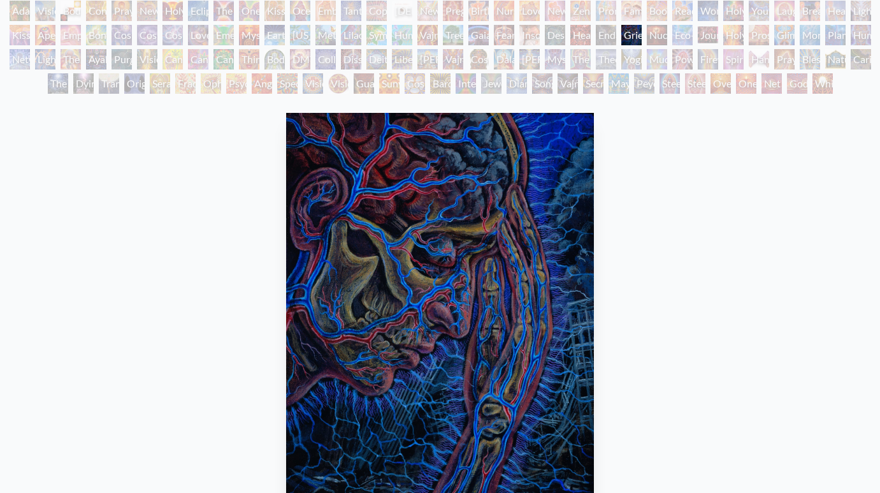
click at [658, 33] on div "Nuclear Crucifixion" at bounding box center [657, 35] width 20 height 20
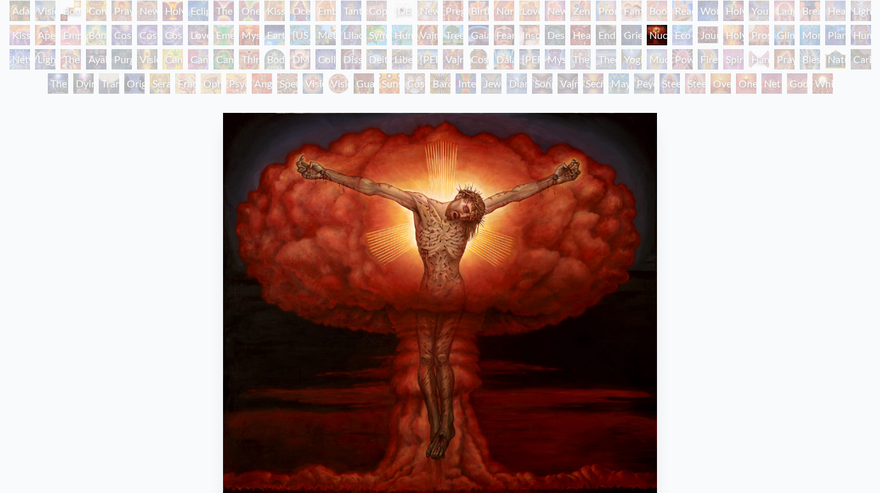
click at [686, 42] on div "Eco-Atlas" at bounding box center [682, 35] width 20 height 20
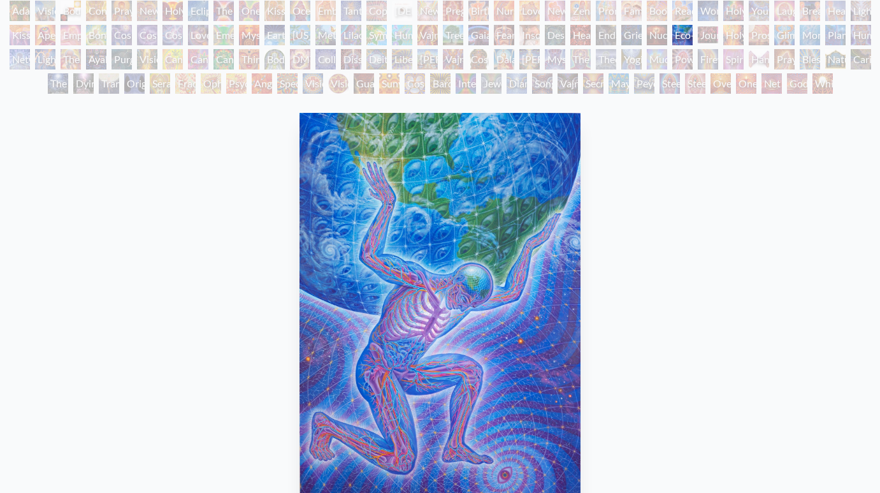
click at [713, 34] on div "Journey of the Wounded Healer" at bounding box center [708, 35] width 20 height 20
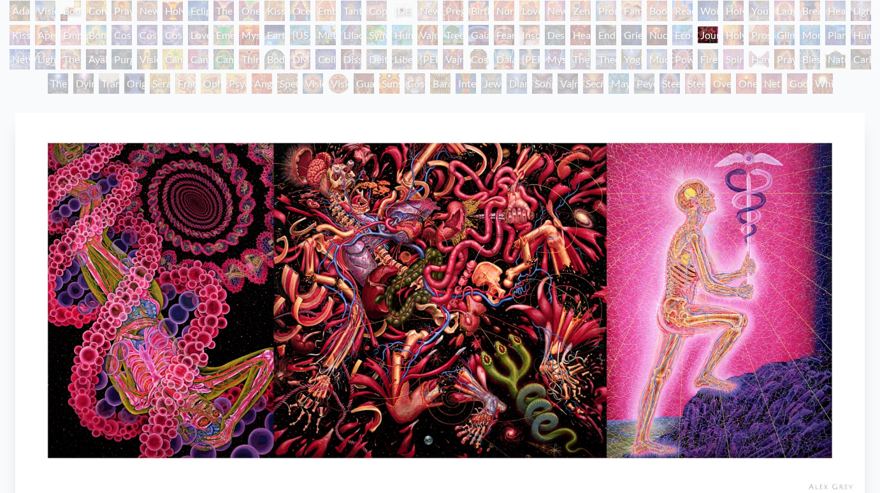
click at [738, 29] on div "Holy Fire" at bounding box center [733, 35] width 20 height 20
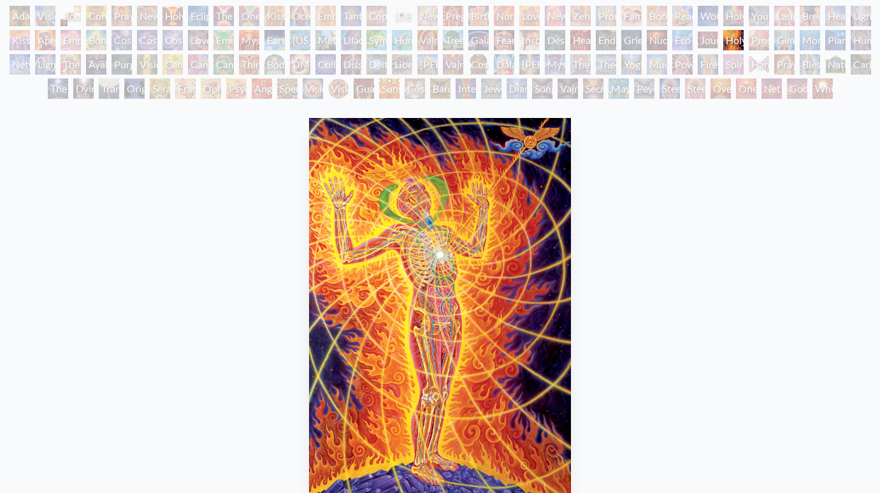
scroll to position [66, 0]
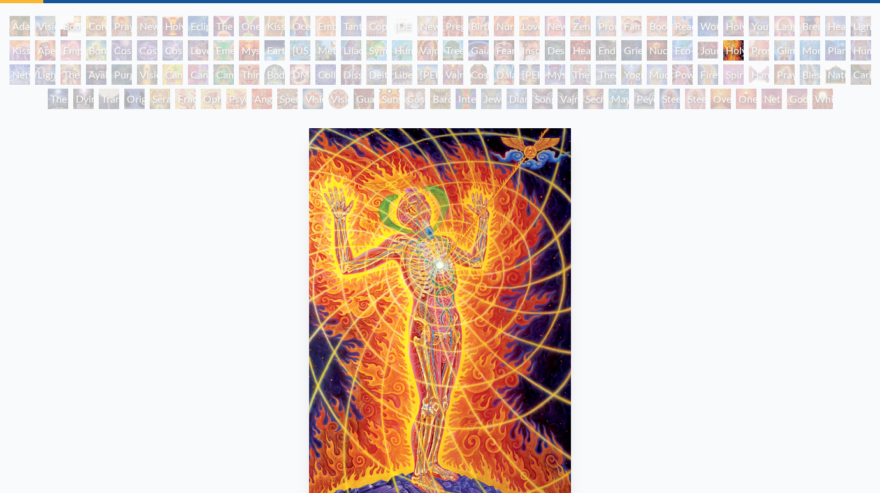
click at [759, 46] on div "Prostration" at bounding box center [759, 50] width 20 height 20
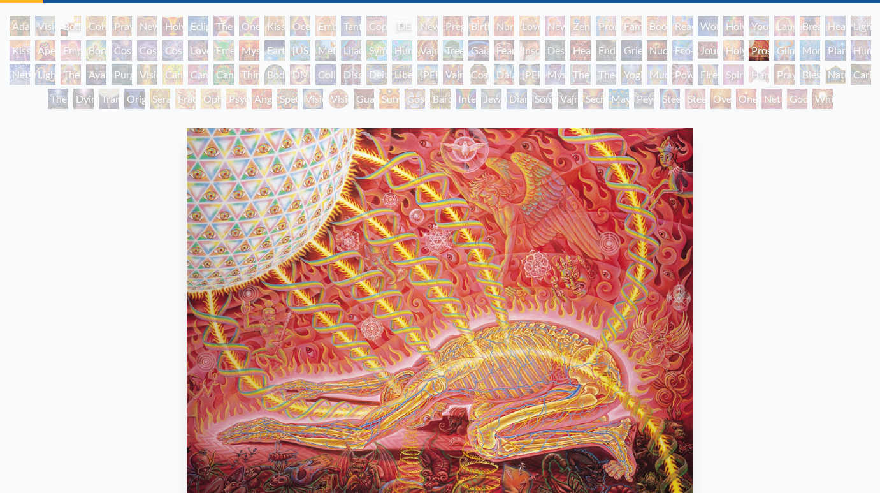
click at [820, 49] on div "Monochord" at bounding box center [810, 50] width 20 height 20
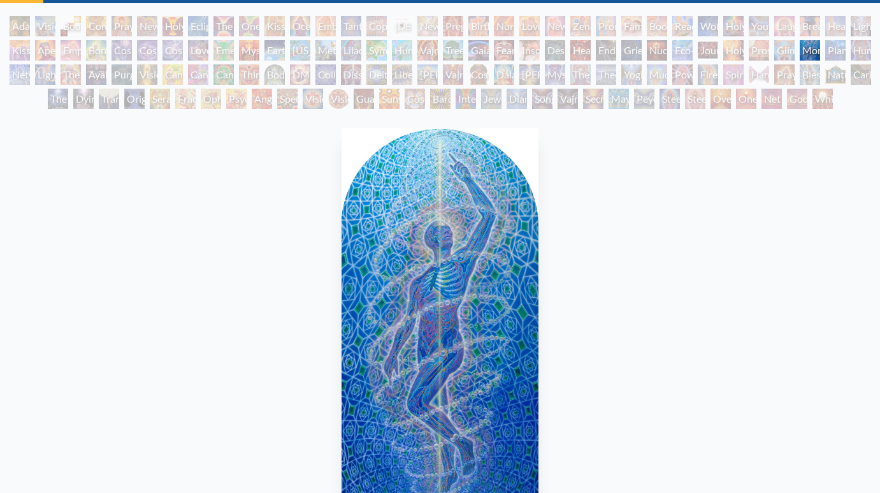
click at [22, 80] on div "Networks" at bounding box center [20, 74] width 20 height 20
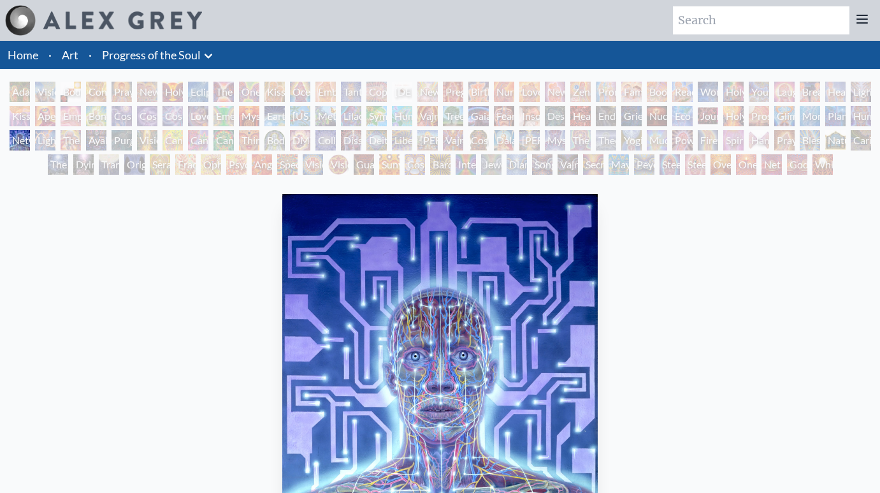
click at [43, 144] on div "Lightworker" at bounding box center [45, 140] width 20 height 20
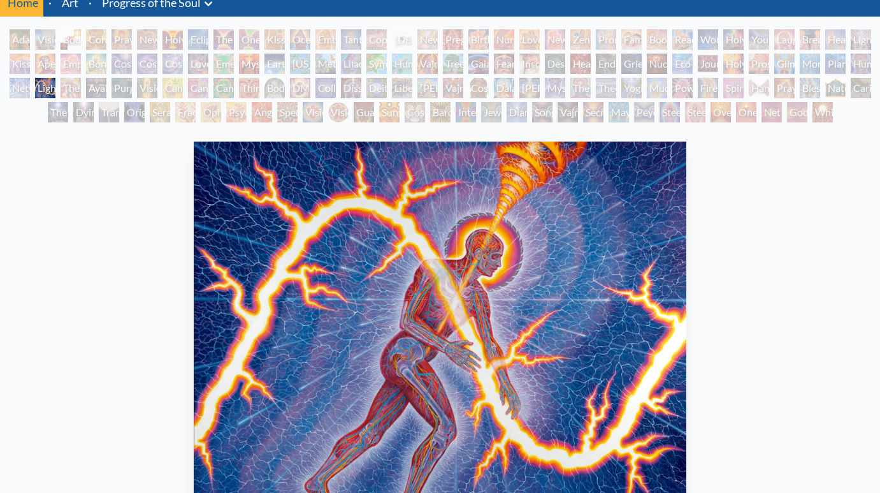
scroll to position [51, 0]
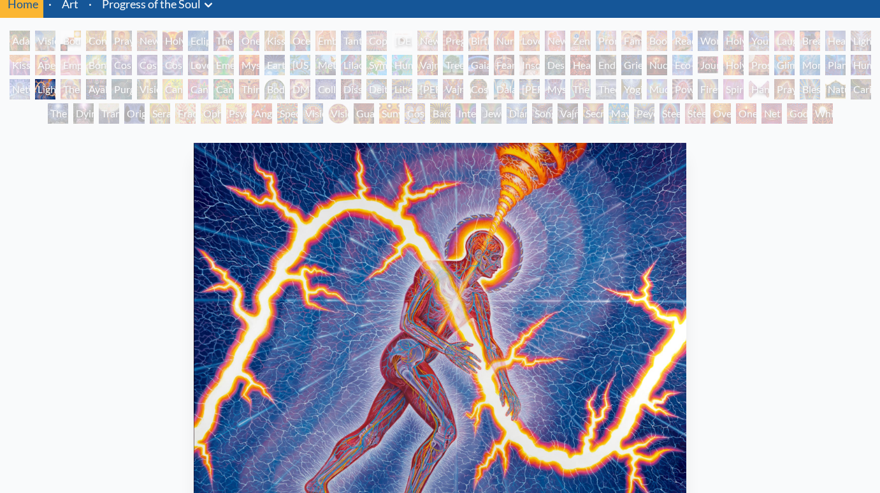
click at [68, 96] on div "The Shulgins and their Alchemical Angels" at bounding box center [71, 89] width 20 height 20
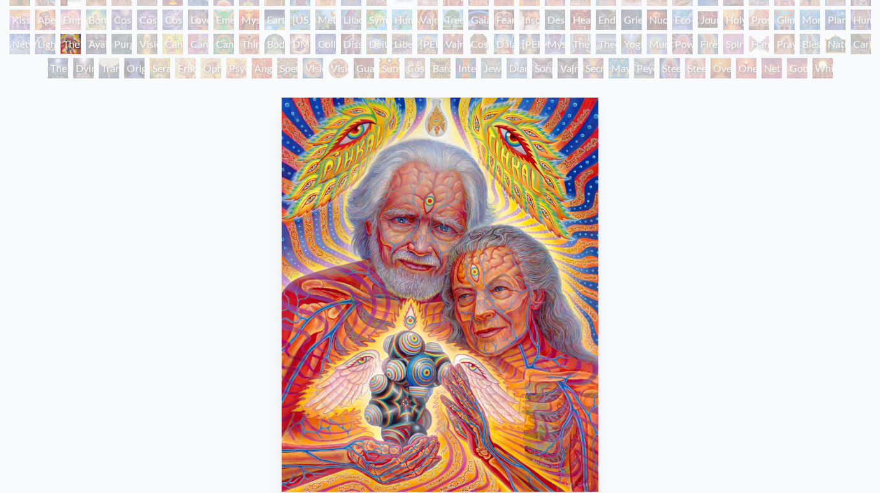
scroll to position [96, 0]
click at [94, 42] on div "Ayahuasca Visitation" at bounding box center [96, 44] width 20 height 20
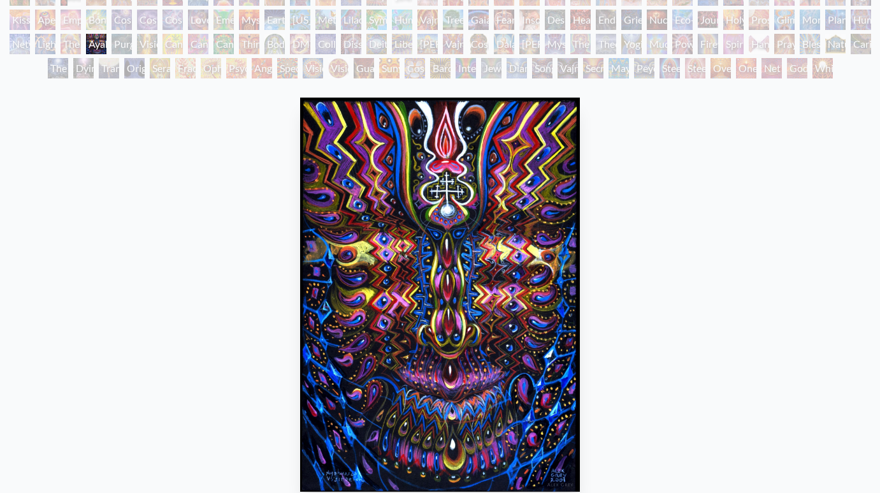
click at [173, 40] on div "Cannabis Mudra" at bounding box center [173, 44] width 20 height 20
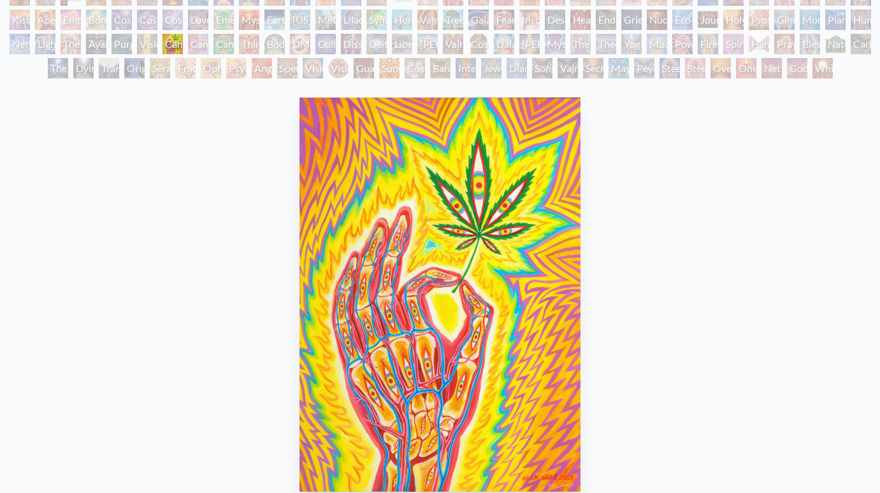
click at [157, 40] on div "Vision Tree" at bounding box center [147, 44] width 20 height 20
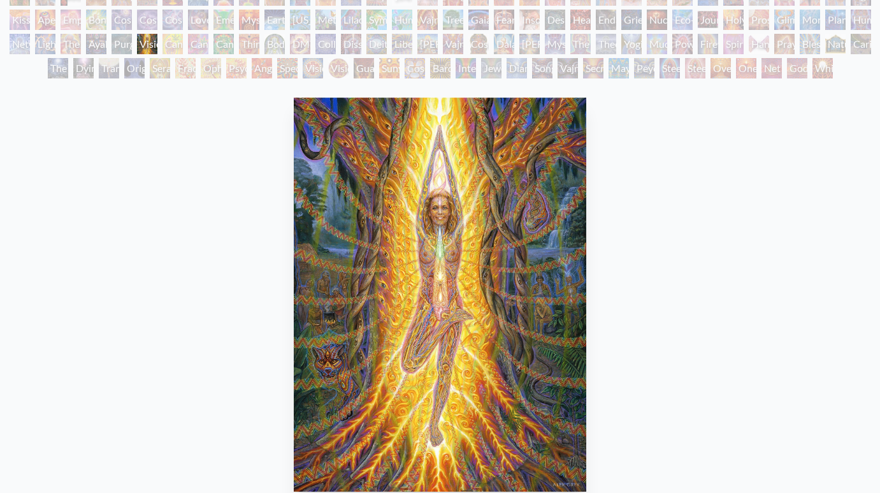
click at [215, 35] on div "Cannabacchus" at bounding box center [224, 44] width 20 height 20
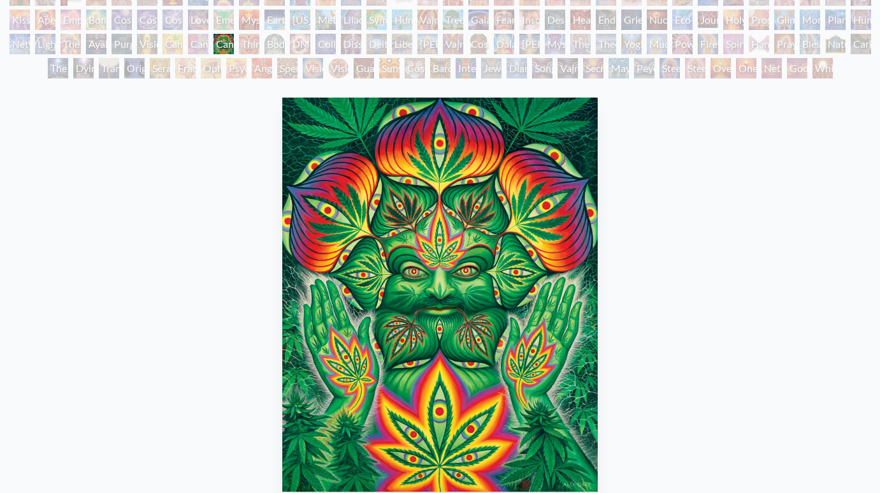
click at [234, 40] on div "Cannabacchus" at bounding box center [224, 44] width 20 height 20
click at [259, 44] on div "Third Eye Tears of Joy" at bounding box center [249, 44] width 20 height 20
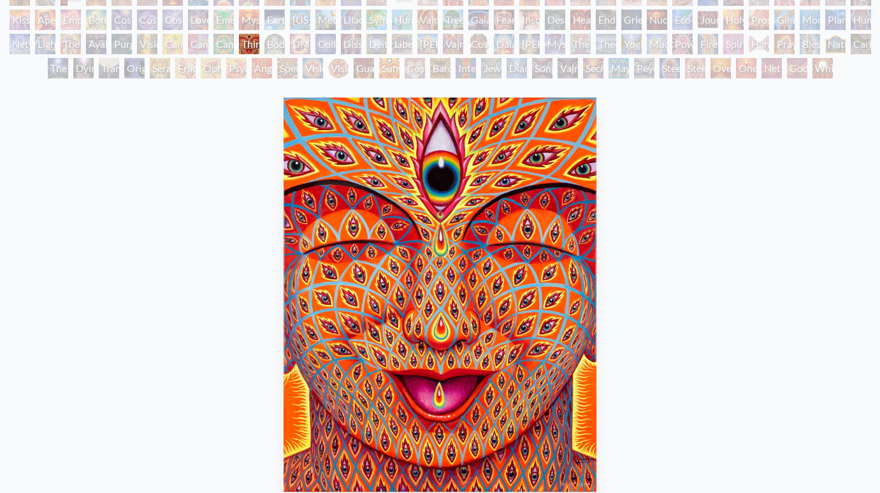
click at [361, 41] on div "Dissectional Art for Tool's Lateralus CD" at bounding box center [351, 44] width 20 height 20
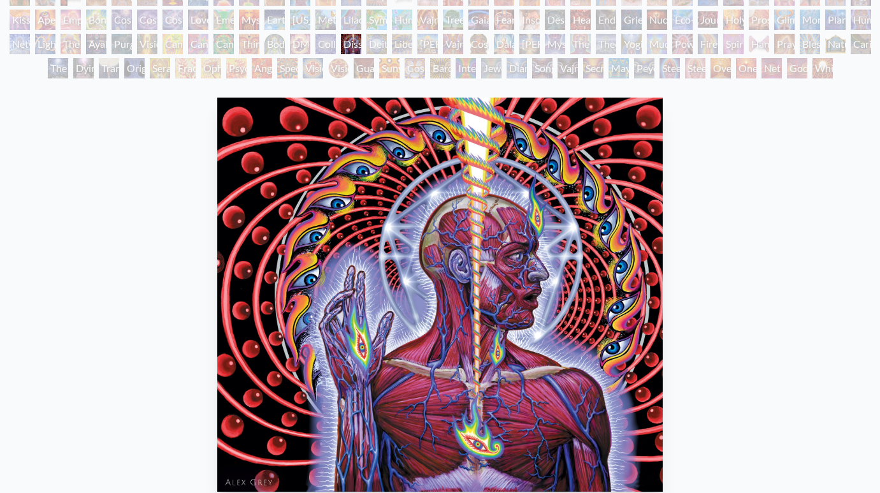
click at [333, 41] on div "Collective Vision" at bounding box center [326, 44] width 20 height 20
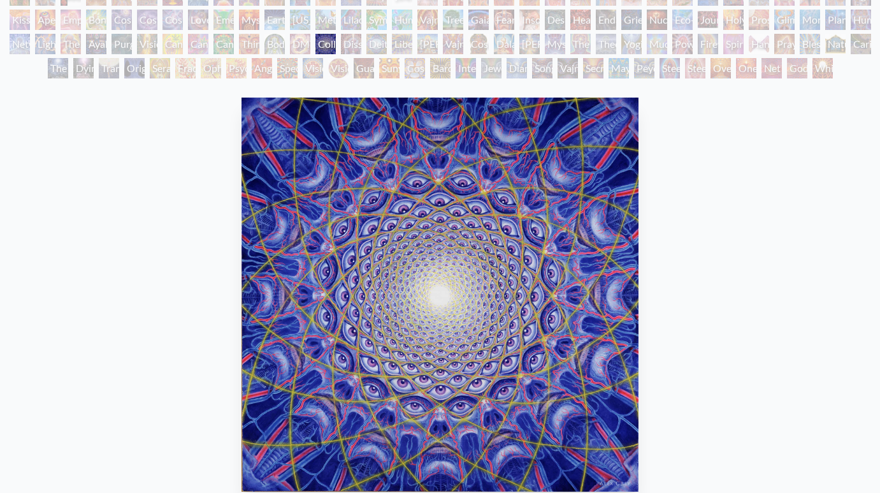
click at [412, 40] on div "Liberation Through Seeing" at bounding box center [402, 44] width 20 height 20
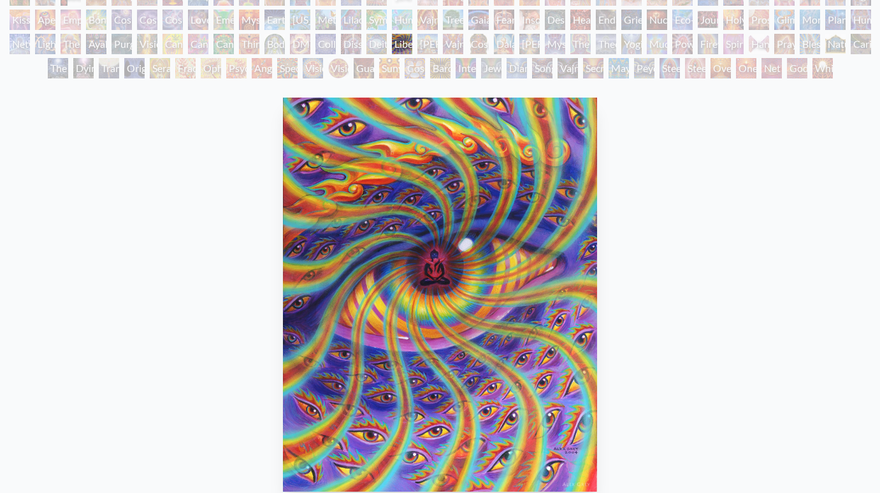
click at [374, 42] on div "Deities & Demons Drinking from the Milky Pool" at bounding box center [377, 44] width 20 height 20
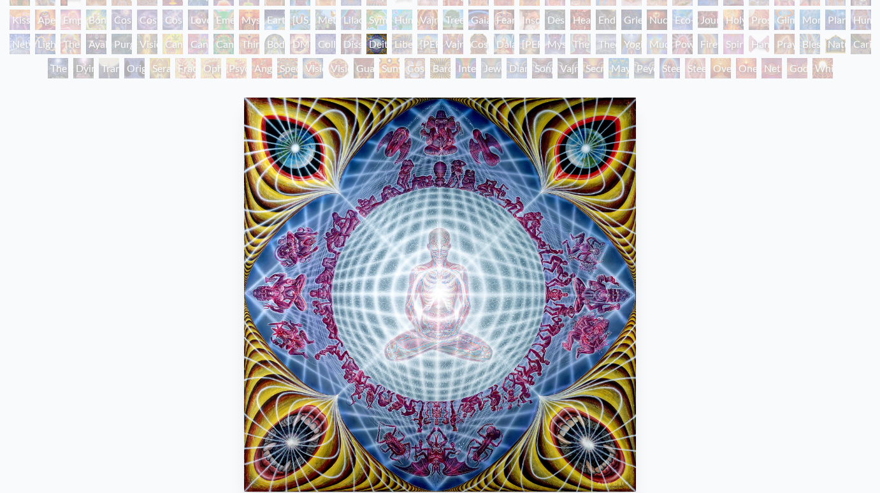
click at [356, 41] on div "Dissectional Art for Tool's Lateralus CD" at bounding box center [351, 44] width 20 height 20
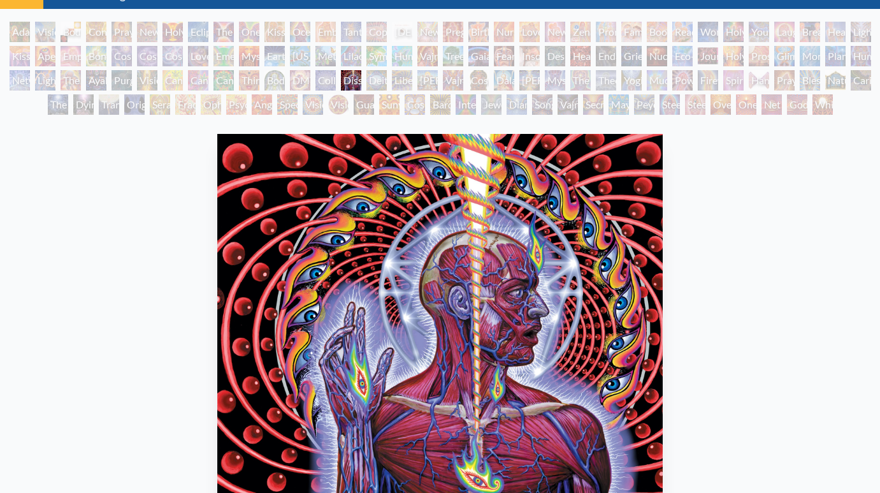
scroll to position [59, 0]
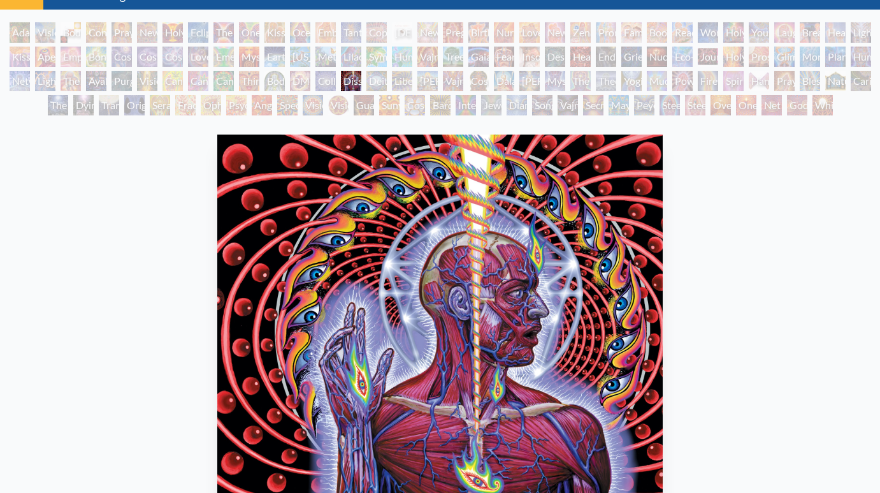
click at [430, 80] on div "[PERSON_NAME]" at bounding box center [428, 81] width 20 height 20
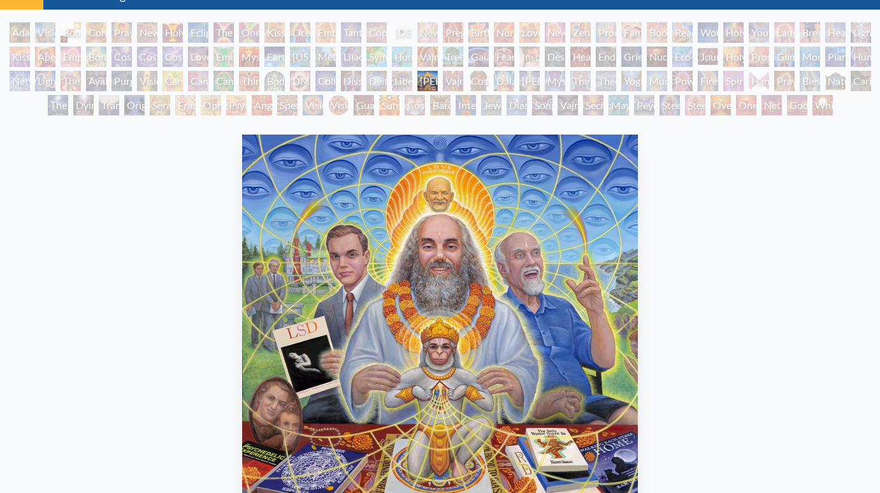
click at [475, 78] on div "Cosmic [DEMOGRAPHIC_DATA]" at bounding box center [479, 81] width 20 height 20
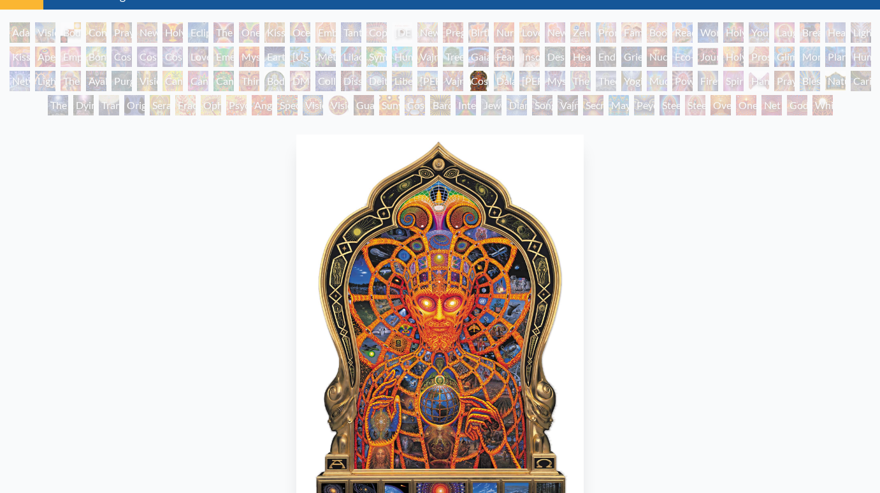
click at [511, 76] on div "Dalai Lama" at bounding box center [504, 81] width 20 height 20
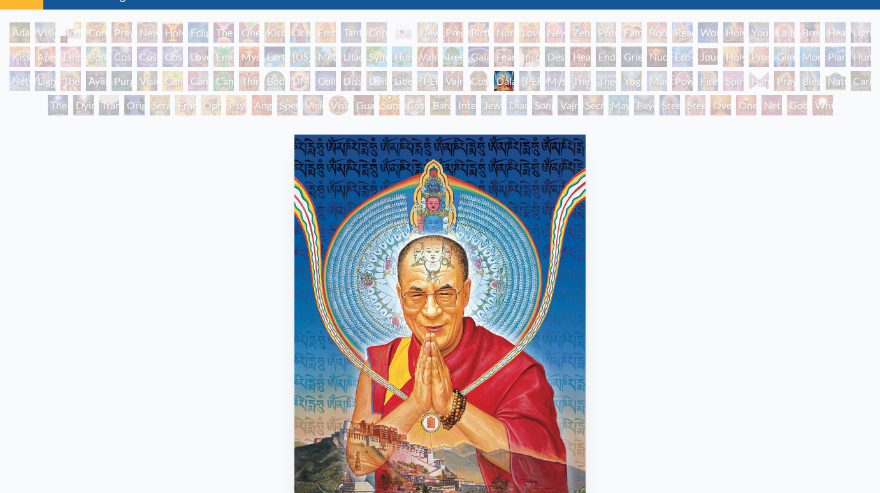
click at [565, 78] on div "Mystic Eye" at bounding box center [555, 81] width 20 height 20
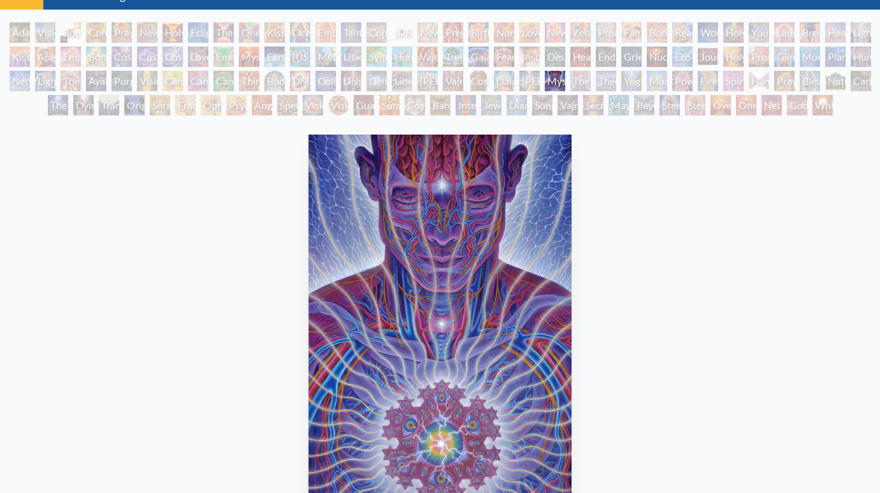
click at [616, 80] on div "Theologue" at bounding box center [606, 81] width 20 height 20
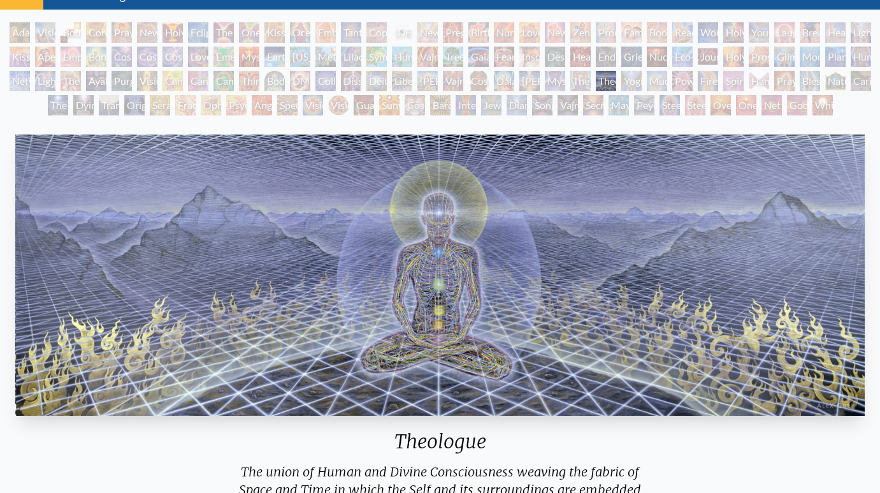
click at [616, 78] on div "Theologue" at bounding box center [606, 81] width 20 height 20
click at [667, 78] on div "Mudra" at bounding box center [657, 81] width 20 height 20
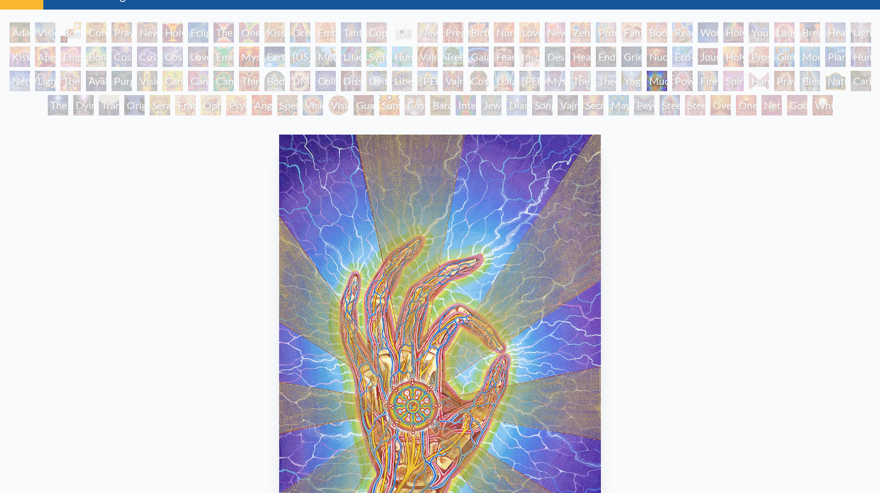
click at [644, 78] on div "[PERSON_NAME] & Eve Visionary Origin of Language Body, Mind, Spirit Contemplati…" at bounding box center [440, 70] width 880 height 97
click at [692, 81] on div "Power to the Peaceful" at bounding box center [682, 81] width 20 height 20
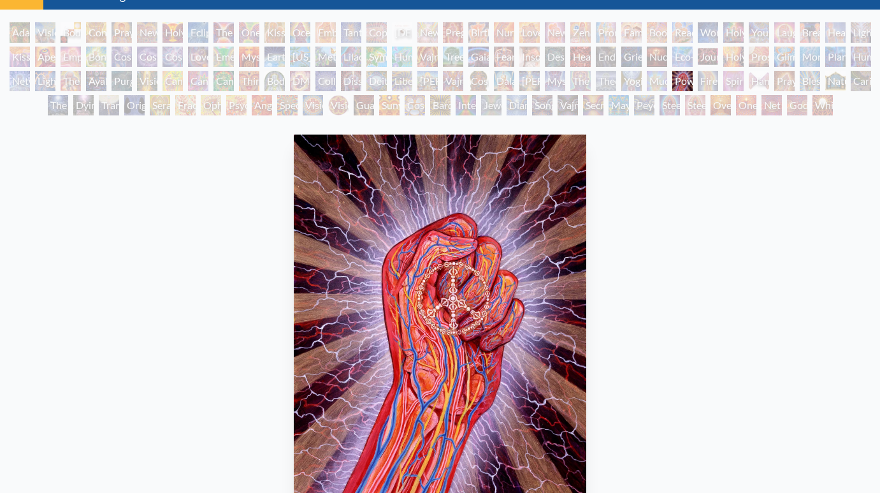
click at [762, 86] on div "Hands that See" at bounding box center [759, 81] width 20 height 20
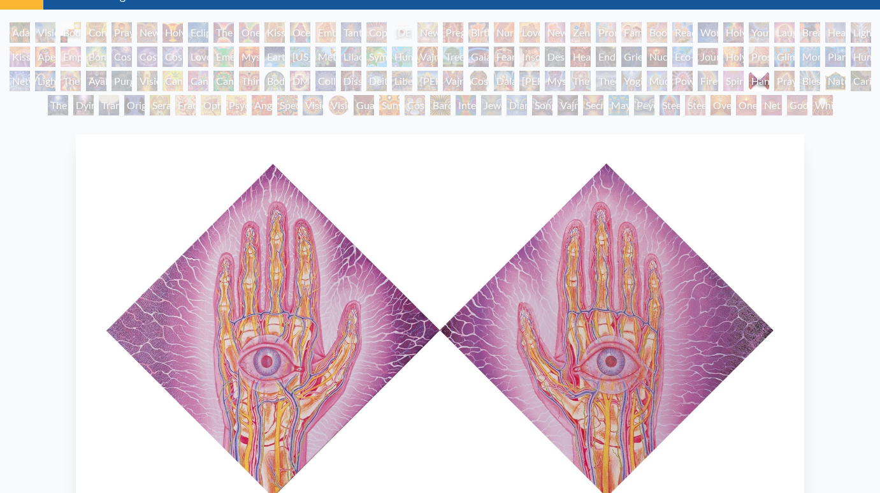
click at [820, 74] on div "Blessing Hand" at bounding box center [810, 81] width 20 height 20
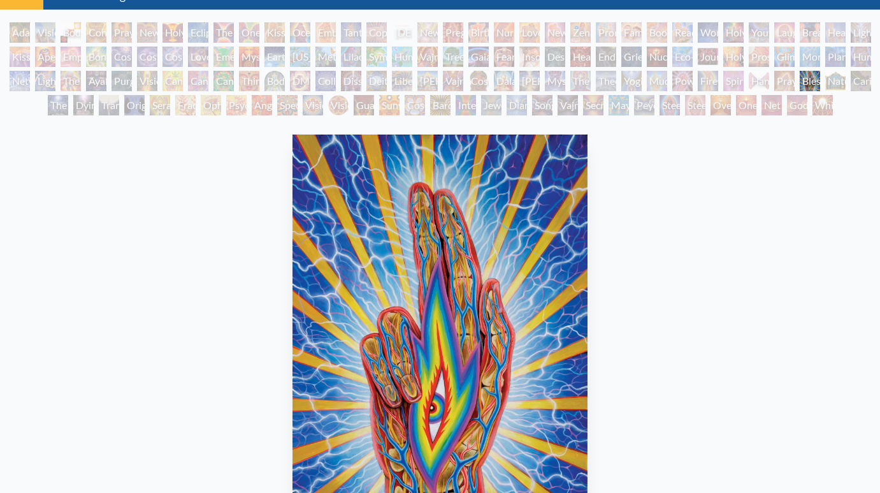
click at [61, 101] on div "The Soul Finds It's Way" at bounding box center [58, 105] width 20 height 20
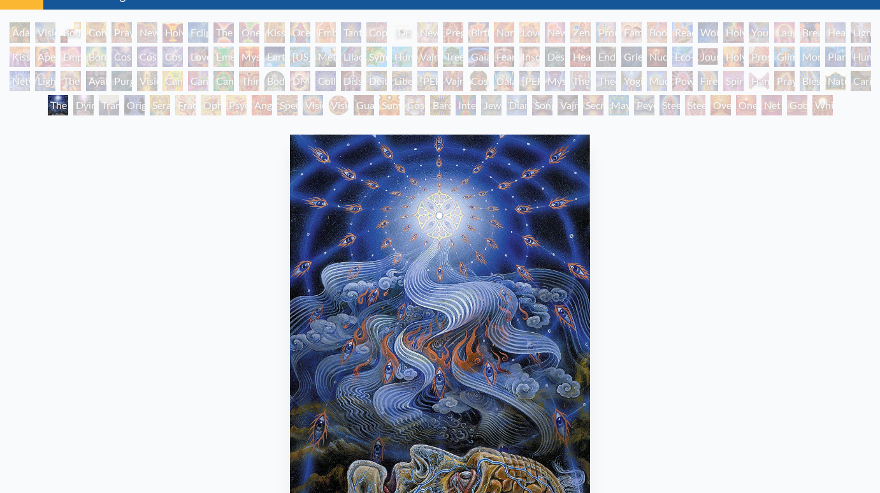
click at [145, 103] on div "Original Face" at bounding box center [134, 105] width 20 height 20
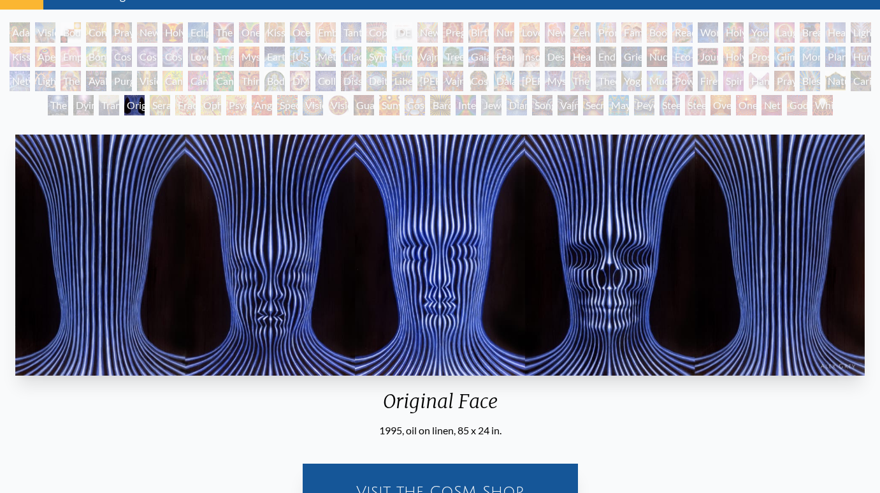
click at [88, 101] on div "Dying" at bounding box center [83, 105] width 20 height 20
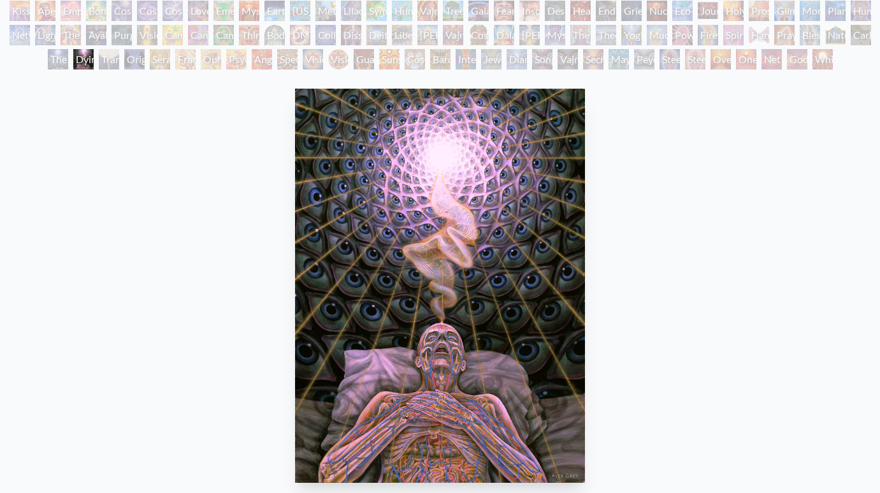
scroll to position [105, 0]
click at [108, 67] on div "Transfiguration" at bounding box center [109, 59] width 20 height 20
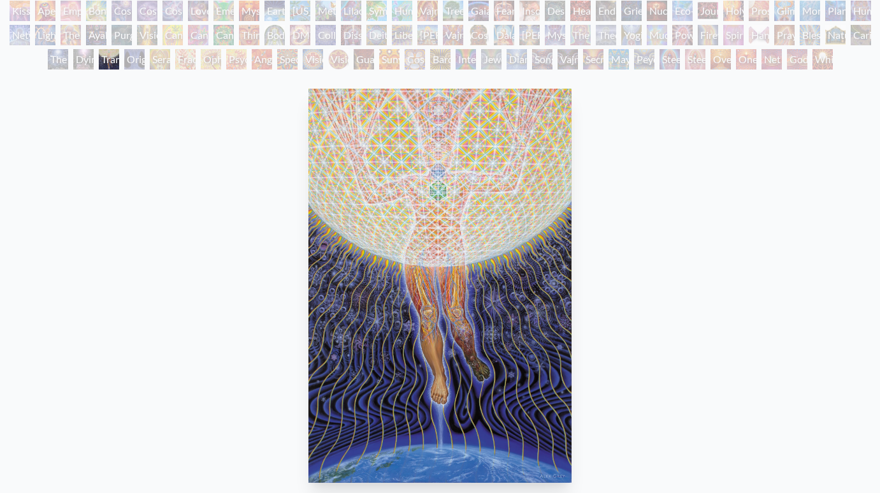
click at [48, 63] on div "The Soul Finds It's Way" at bounding box center [58, 59] width 20 height 20
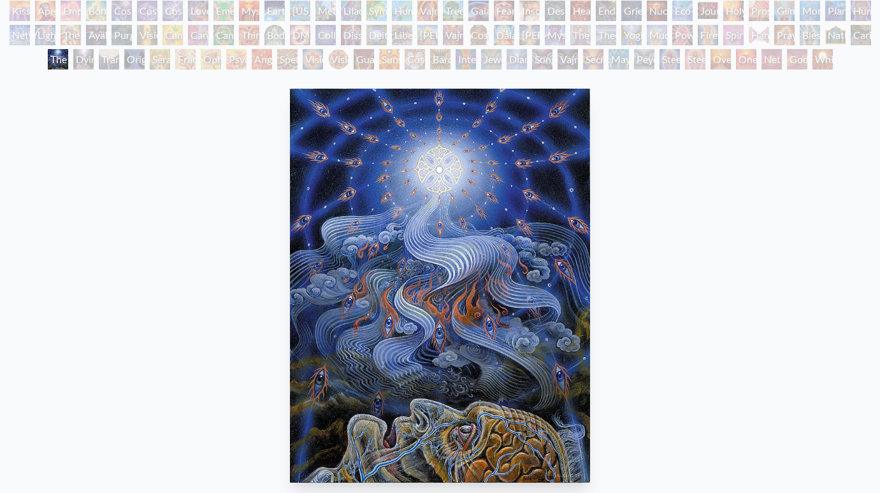
click at [189, 62] on div "Fractal Eyes" at bounding box center [185, 59] width 20 height 20
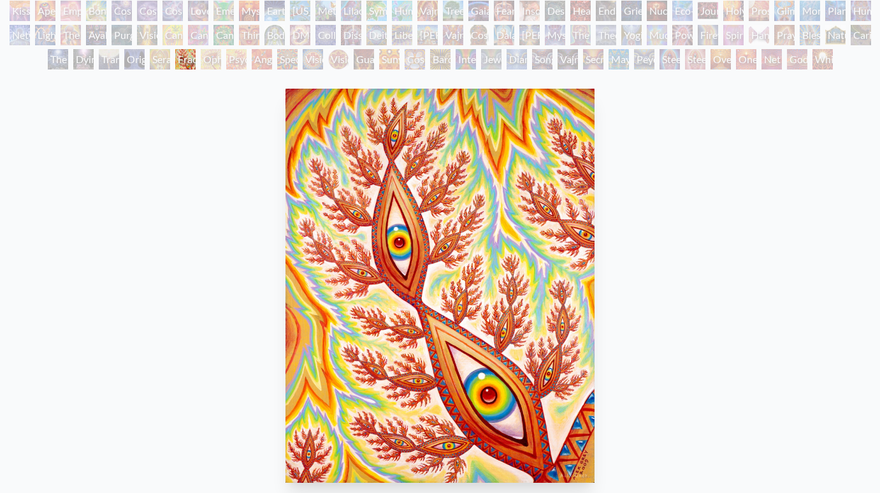
click at [221, 60] on div "Ophanic Eyelash" at bounding box center [211, 59] width 20 height 20
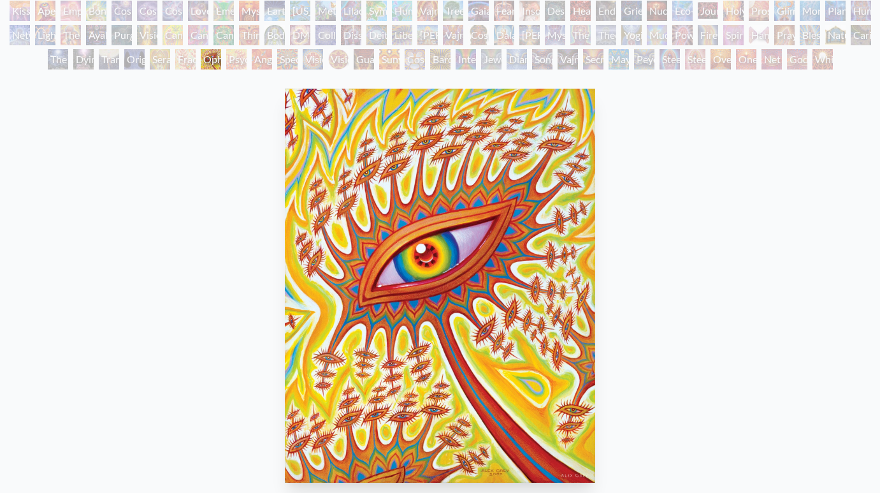
click at [272, 55] on div "Angel Skin" at bounding box center [262, 59] width 20 height 20
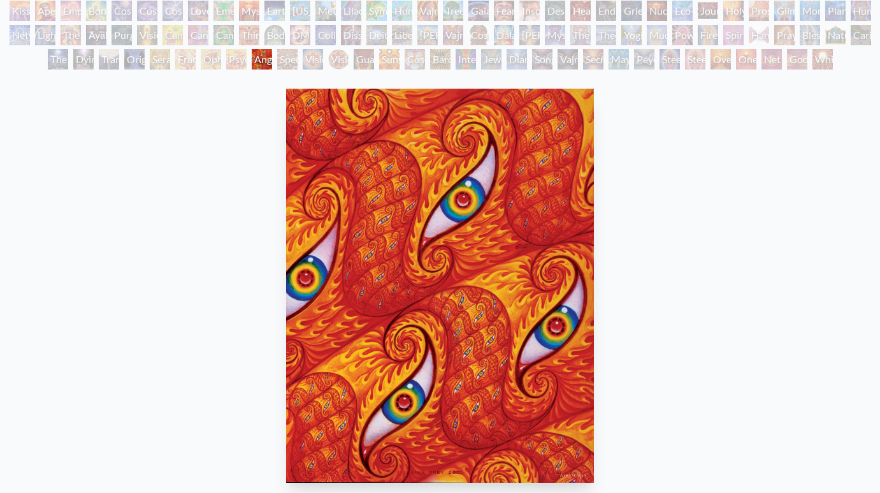
click at [317, 48] on div "[PERSON_NAME] & Eve Visionary Origin of Language Body, Mind, Spirit Contemplati…" at bounding box center [440, 24] width 880 height 97
click at [328, 57] on div "Vision [PERSON_NAME]" at bounding box center [338, 59] width 20 height 20
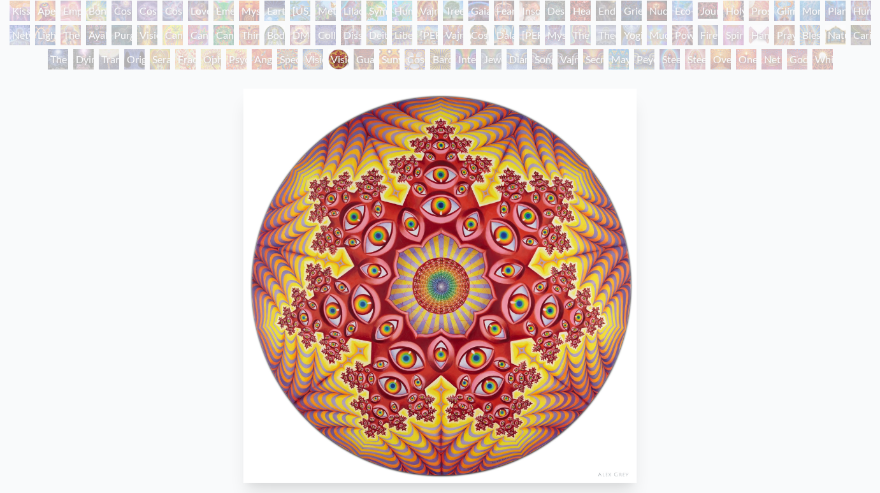
click at [349, 54] on div "Vision [PERSON_NAME]" at bounding box center [338, 59] width 20 height 20
click at [400, 55] on div "Sunyata" at bounding box center [389, 59] width 20 height 20
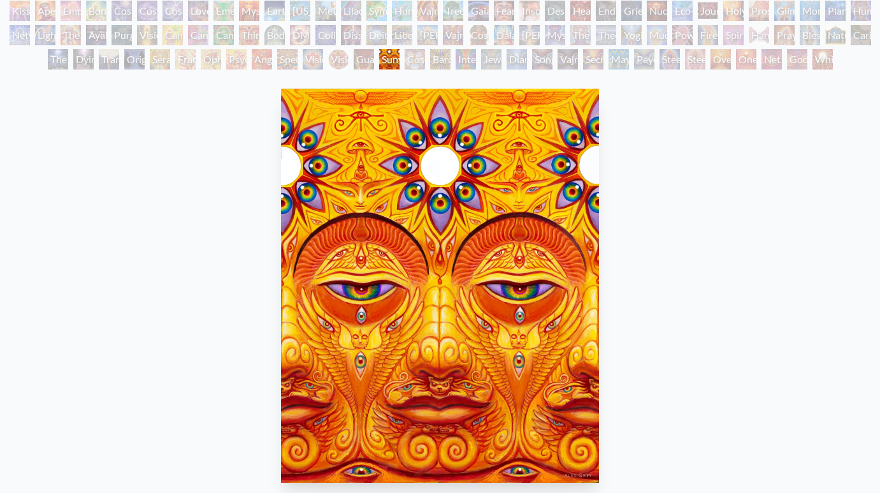
click at [425, 55] on div "Cosmic Elf" at bounding box center [415, 59] width 20 height 20
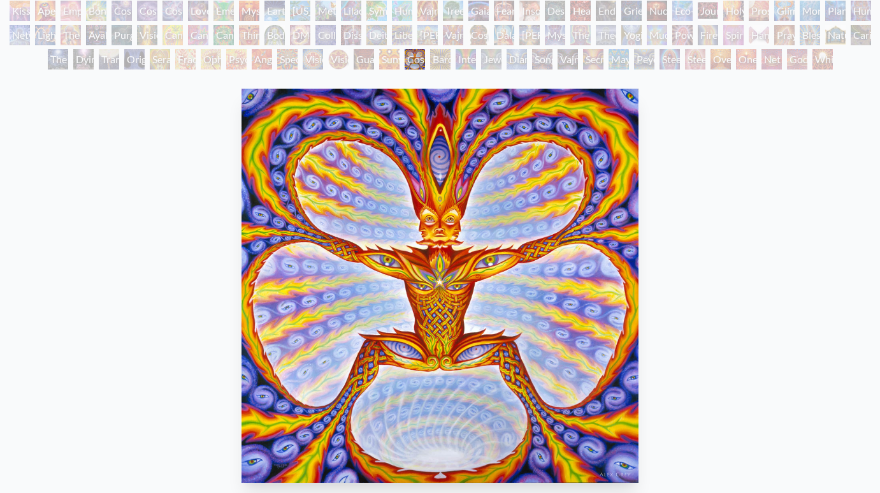
click at [451, 57] on div "Bardo Being" at bounding box center [440, 59] width 20 height 20
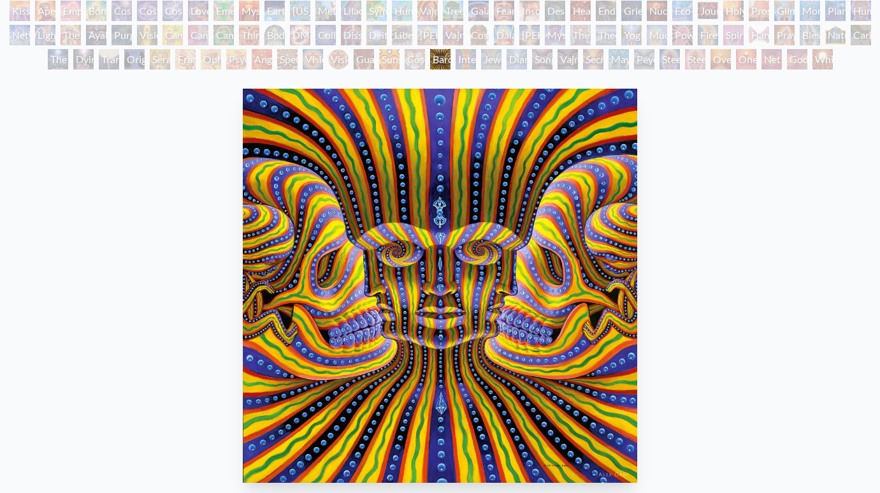
click at [502, 57] on div "Jewel Being" at bounding box center [491, 59] width 20 height 20
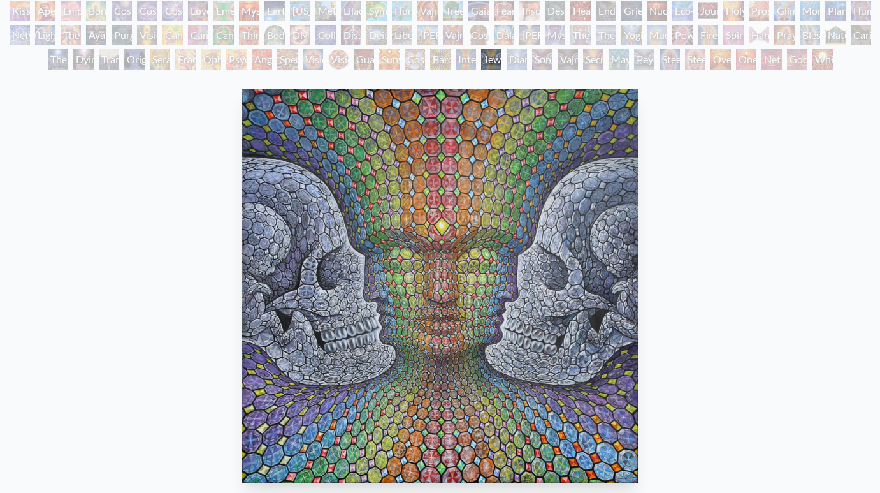
click at [527, 57] on div "Diamond Being" at bounding box center [517, 59] width 20 height 20
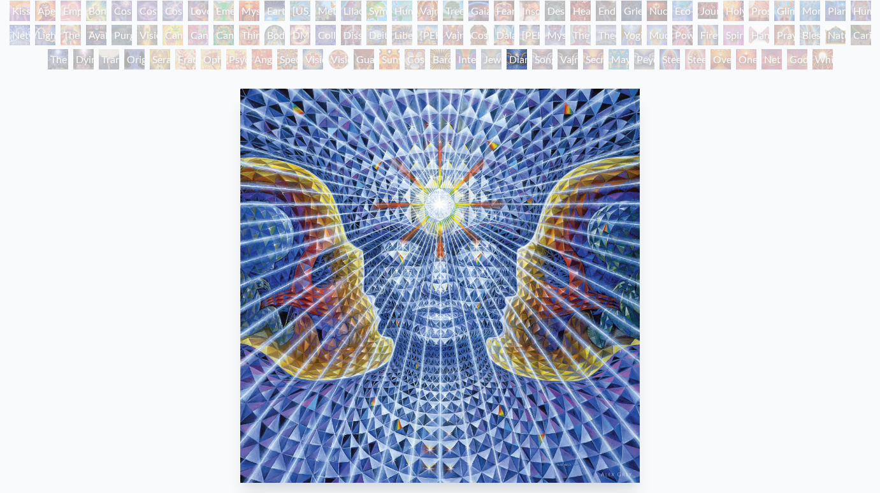
click at [578, 57] on div "Vajra Being" at bounding box center [568, 59] width 20 height 20
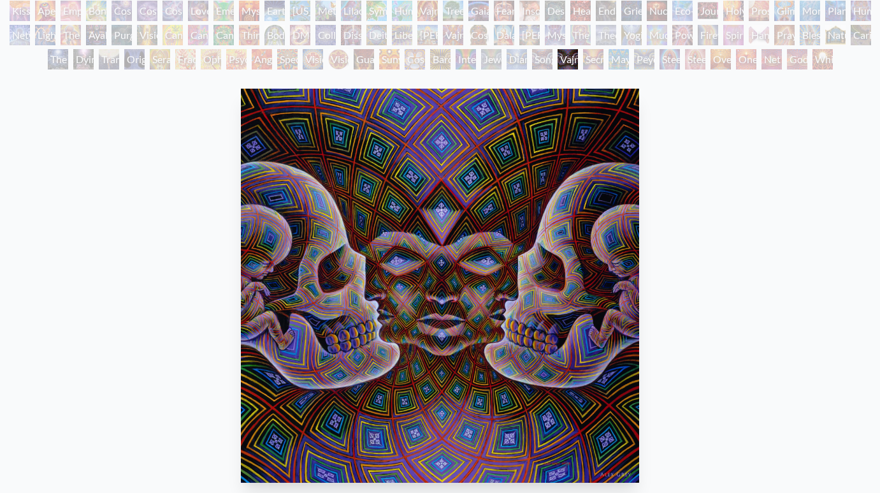
click at [604, 57] on div "Secret Writing Being" at bounding box center [593, 59] width 20 height 20
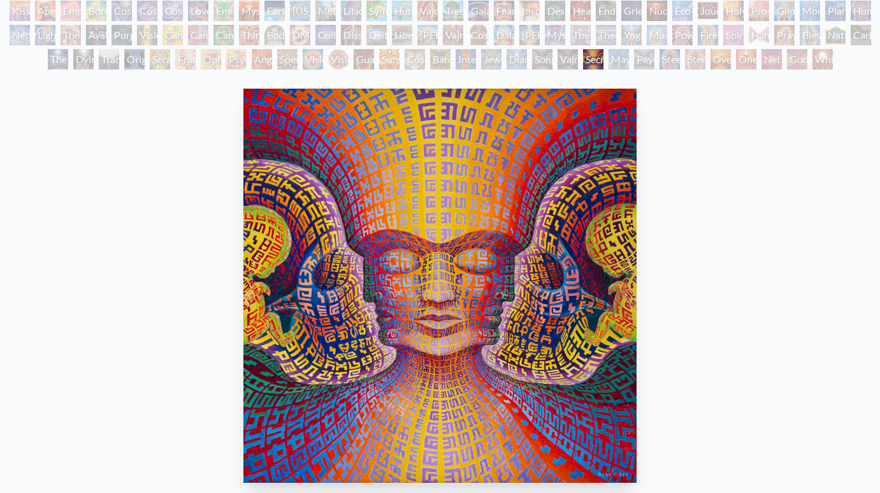
click at [604, 51] on div "Secret Writing Being" at bounding box center [593, 59] width 20 height 20
click at [706, 57] on div "Steeplehead 2" at bounding box center [695, 59] width 20 height 20
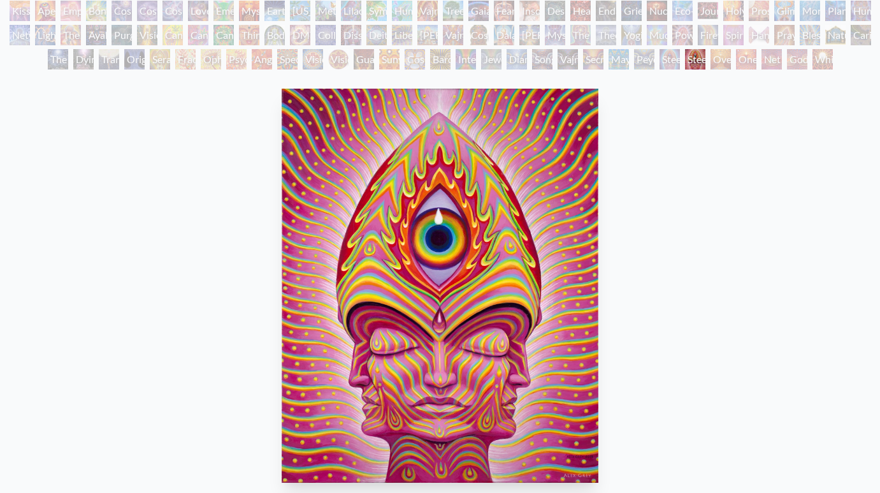
click at [739, 57] on div "One" at bounding box center [746, 59] width 20 height 20
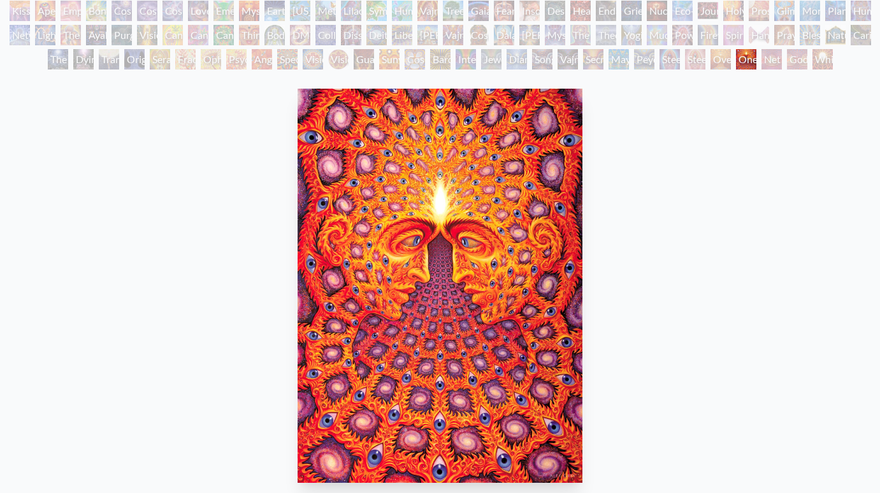
click at [772, 57] on div "Net of Being" at bounding box center [772, 59] width 20 height 20
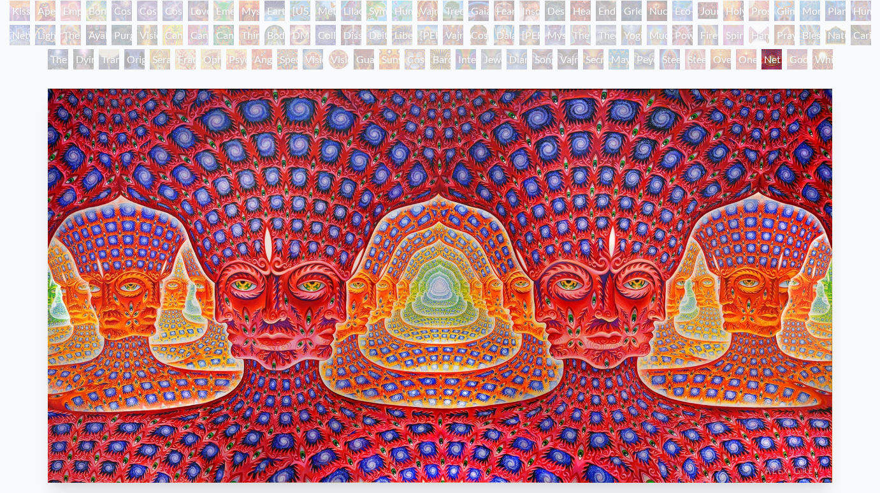
click at [782, 56] on div "Net of Being" at bounding box center [772, 59] width 20 height 20
click at [817, 56] on div "White Light" at bounding box center [823, 59] width 20 height 20
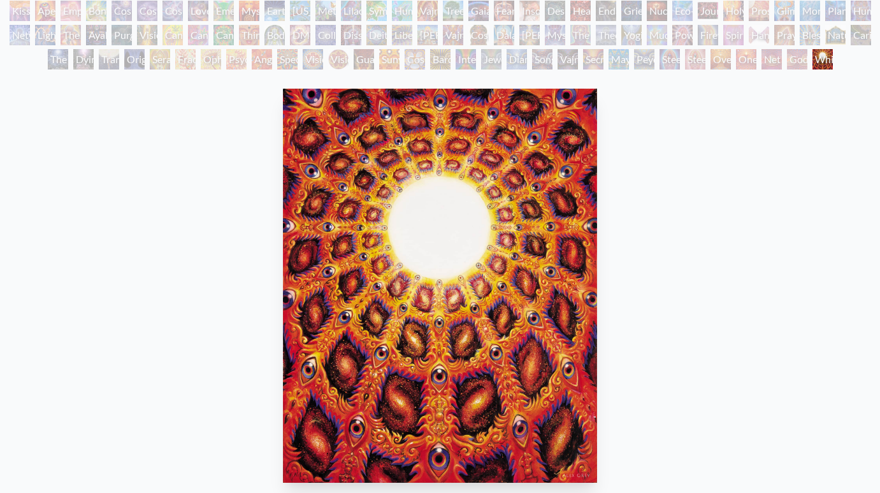
click at [813, 57] on div "White Light" at bounding box center [823, 59] width 20 height 20
click at [773, 58] on div "Net of Being" at bounding box center [772, 59] width 20 height 20
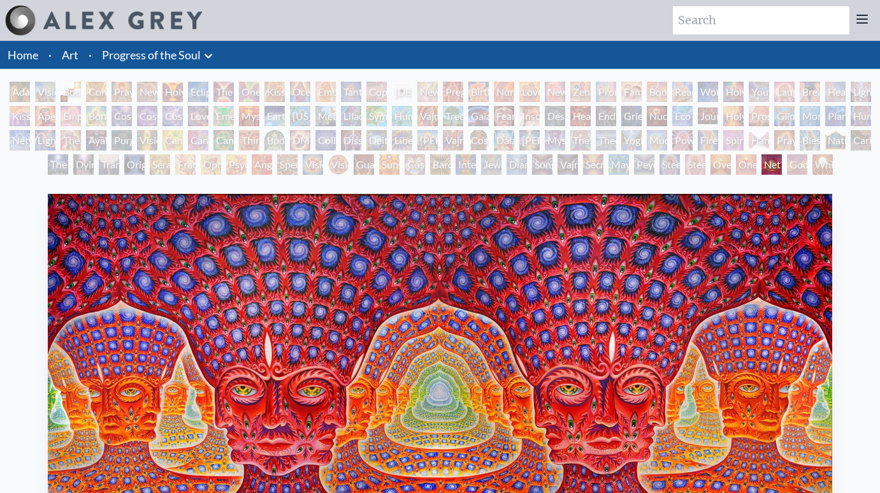
click at [15, 92] on div "Adam & Eve" at bounding box center [20, 92] width 20 height 20
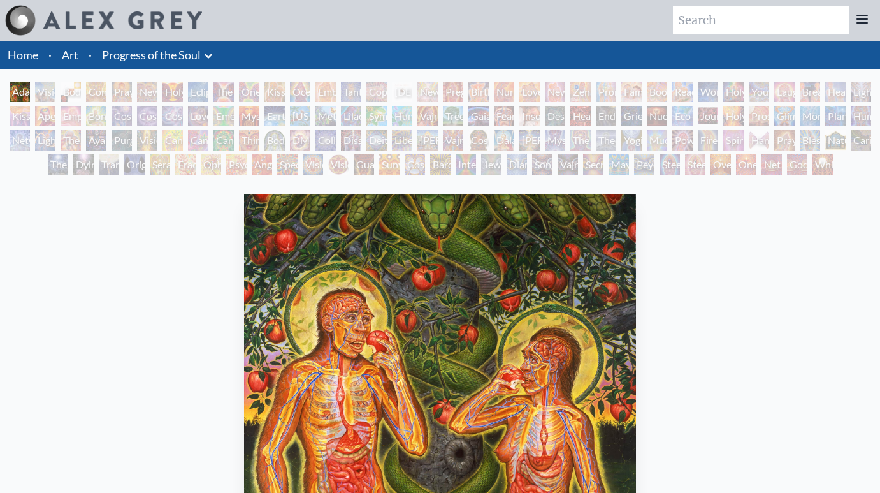
click at [81, 90] on div "Body, Mind, Spirit" at bounding box center [71, 92] width 20 height 20
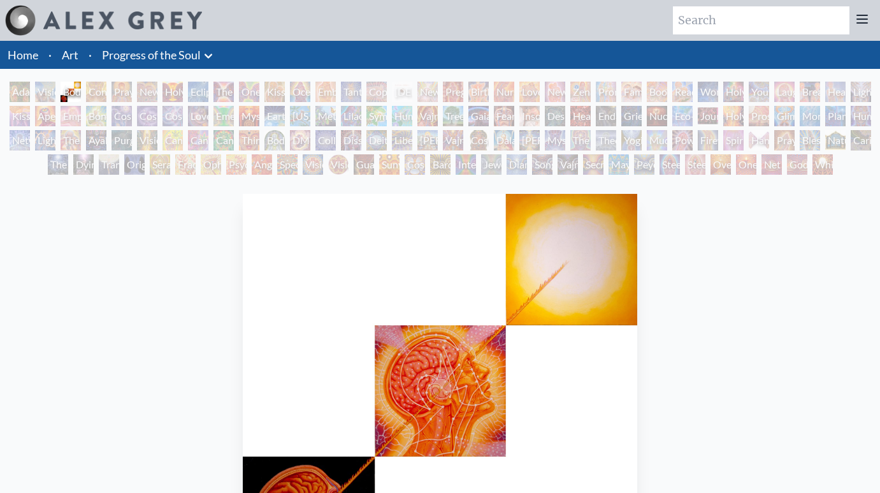
click at [157, 90] on div "New Man New Woman" at bounding box center [147, 92] width 20 height 20
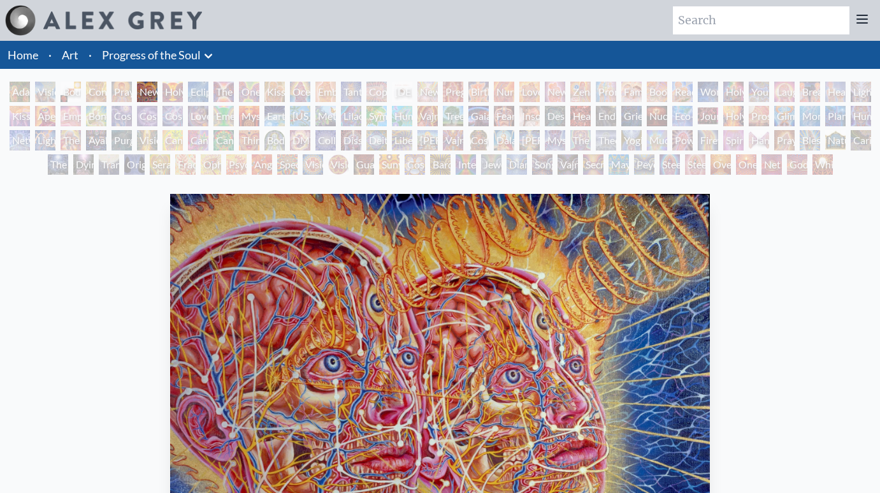
click at [129, 89] on div "Praying" at bounding box center [122, 92] width 20 height 20
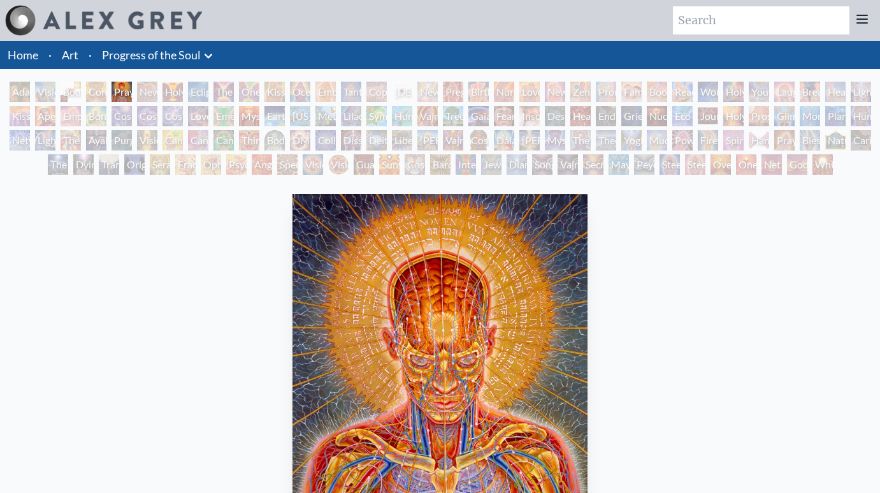
click at [157, 89] on div "New Man New Woman" at bounding box center [147, 92] width 20 height 20
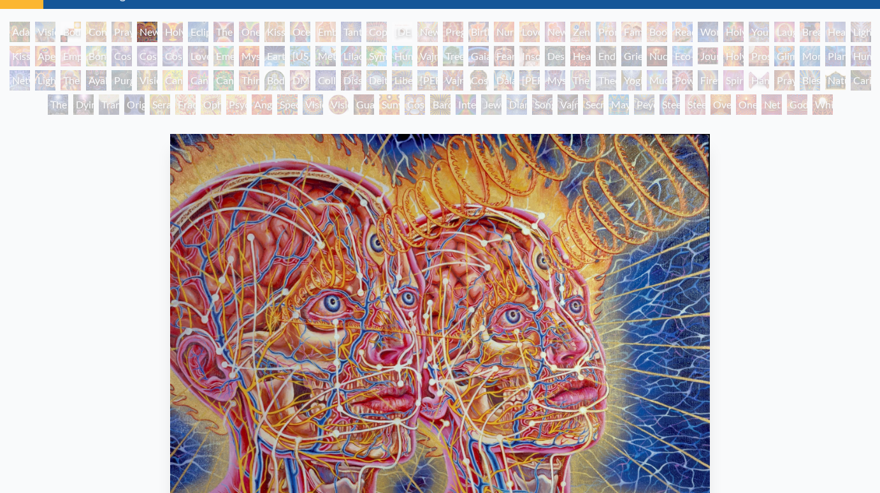
scroll to position [34, 0]
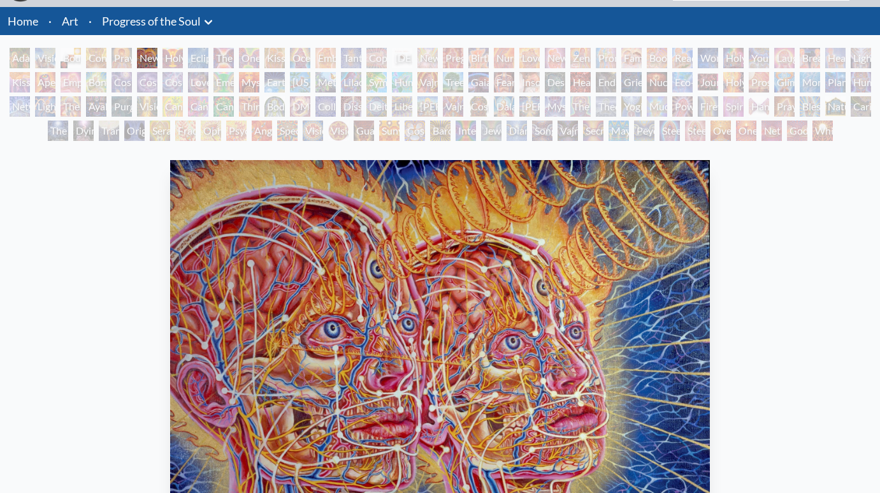
click at [223, 63] on div "The Kiss" at bounding box center [224, 58] width 20 height 20
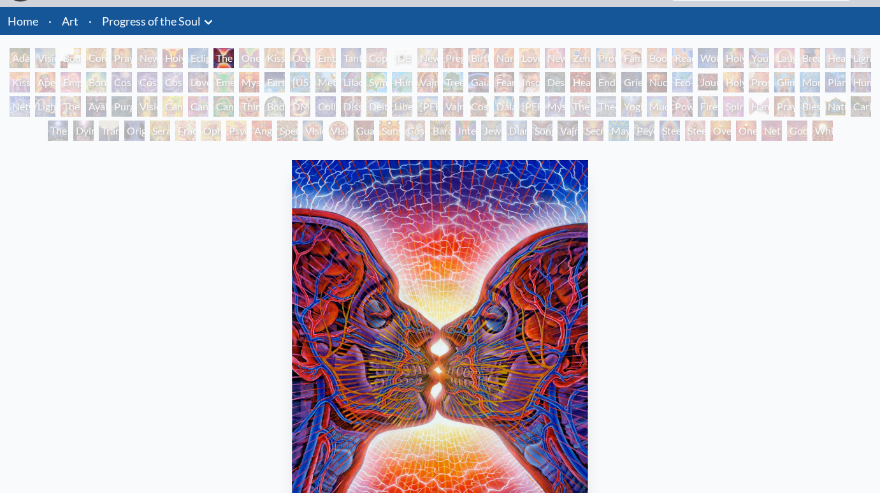
click at [207, 61] on div "Eclipse" at bounding box center [198, 58] width 20 height 20
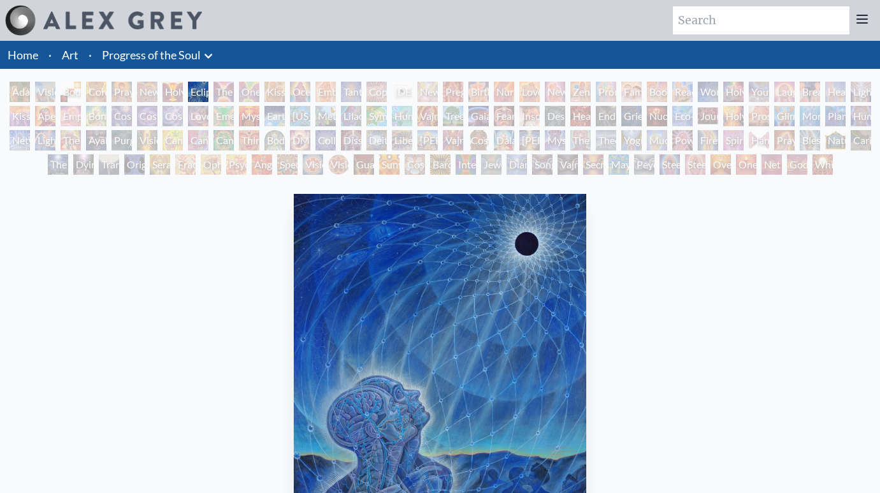
click at [353, 92] on div "Tantra" at bounding box center [351, 92] width 20 height 20
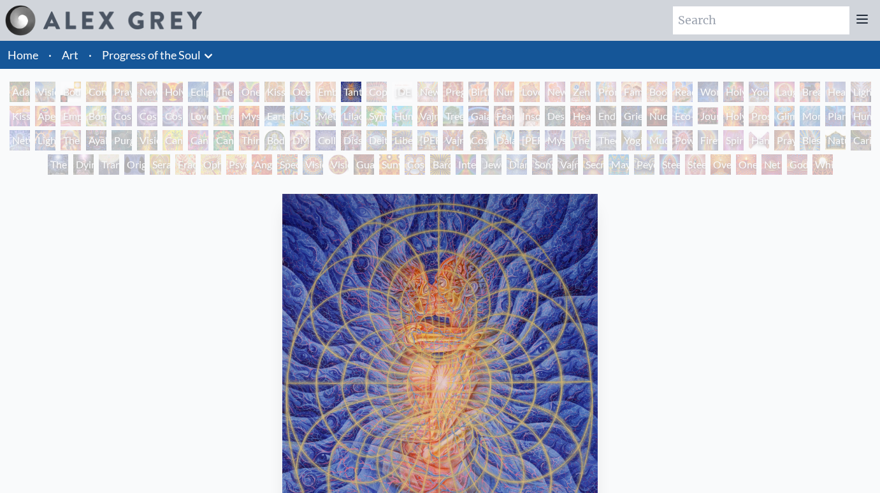
click at [341, 91] on div "Tantra" at bounding box center [351, 92] width 20 height 20
click at [323, 87] on div "Embracing" at bounding box center [326, 92] width 20 height 20
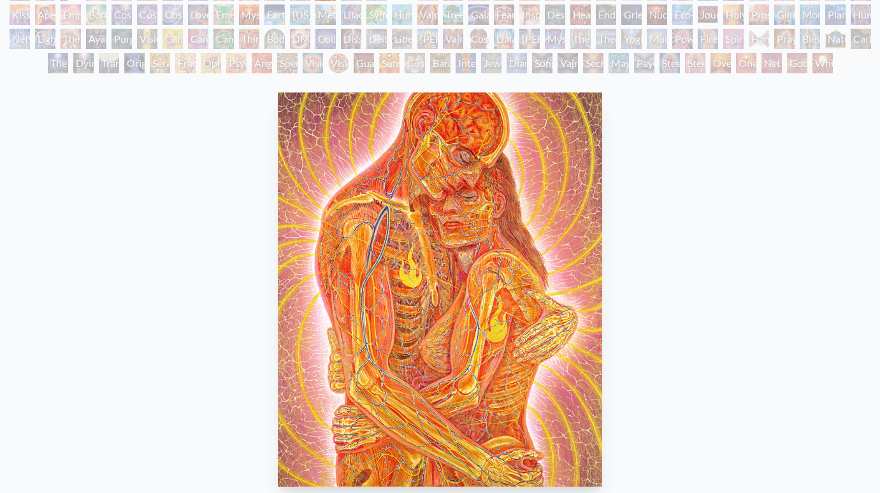
scroll to position [101, 0]
